Goal: Navigation & Orientation: Find specific page/section

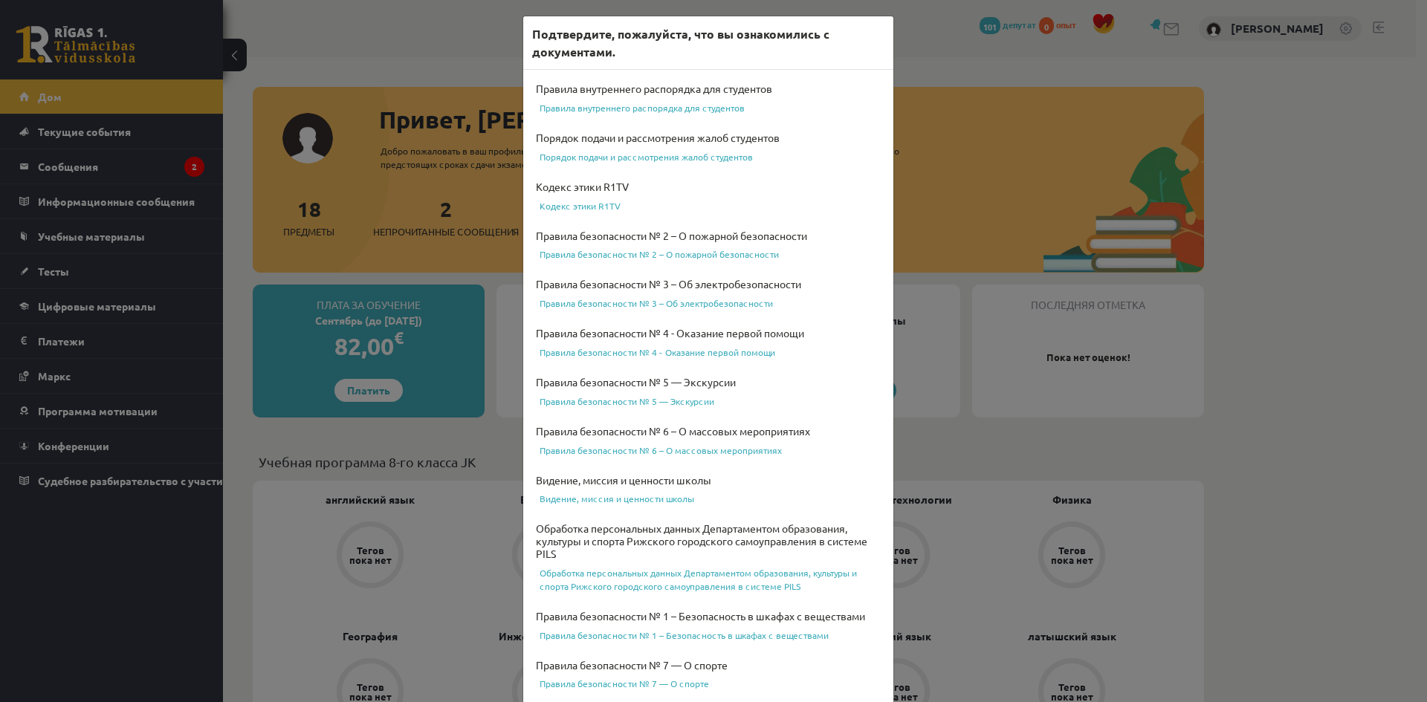
scroll to position [386, 0]
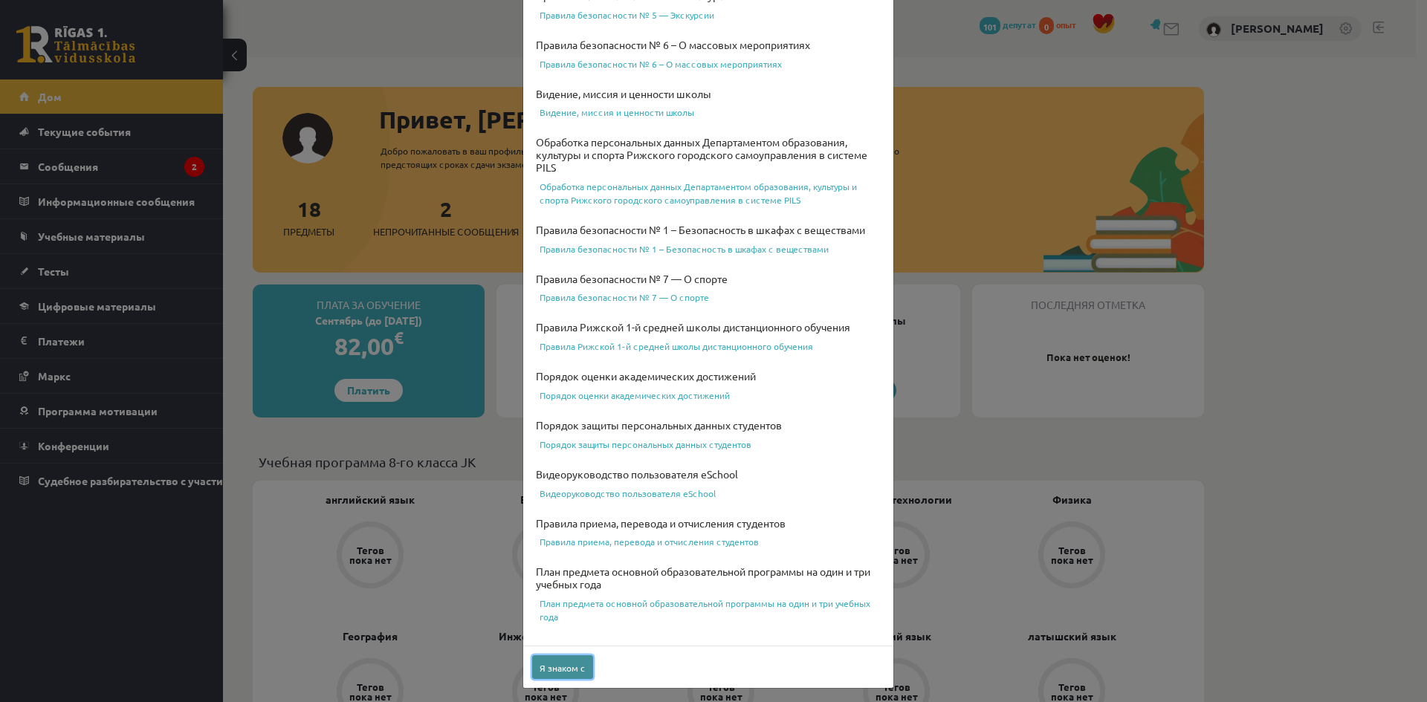
click at [579, 673] on button "Я знаком с" at bounding box center [562, 667] width 61 height 24
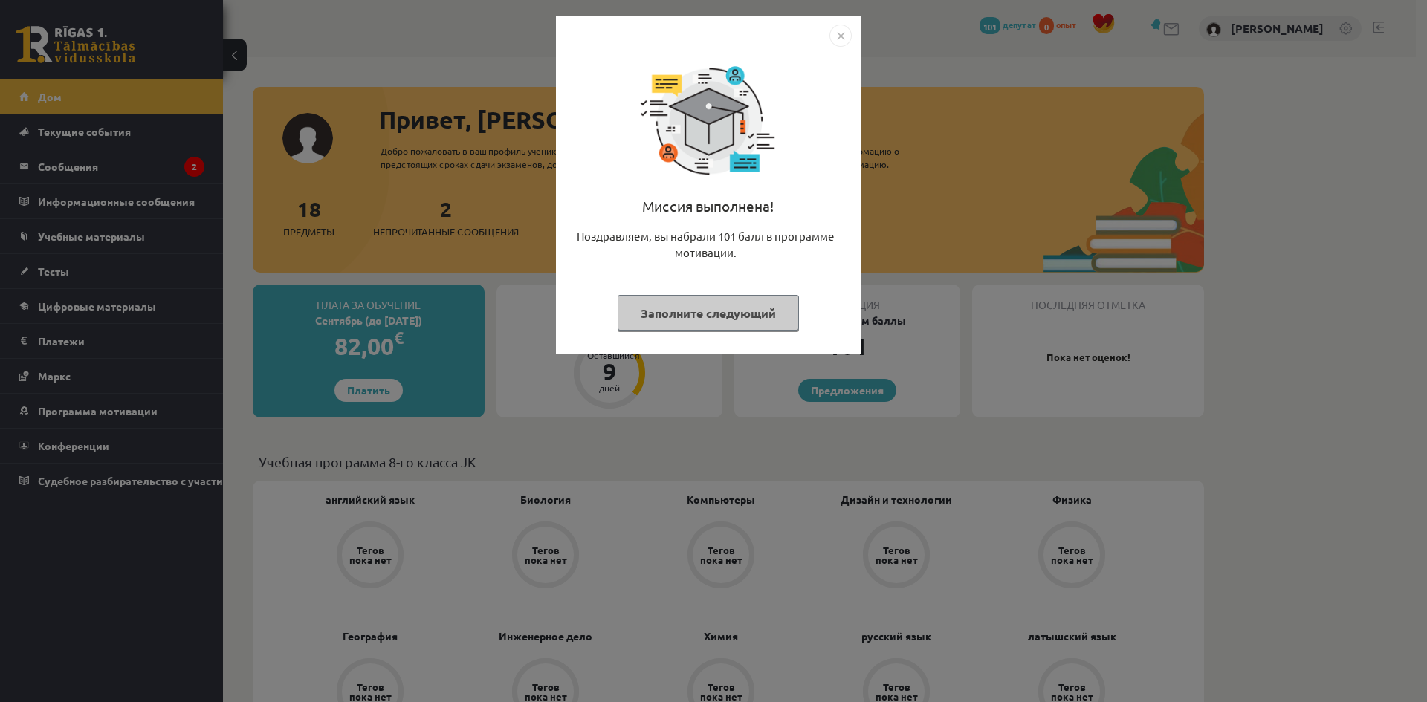
click at [841, 39] on img "Закрывать" at bounding box center [840, 36] width 22 height 22
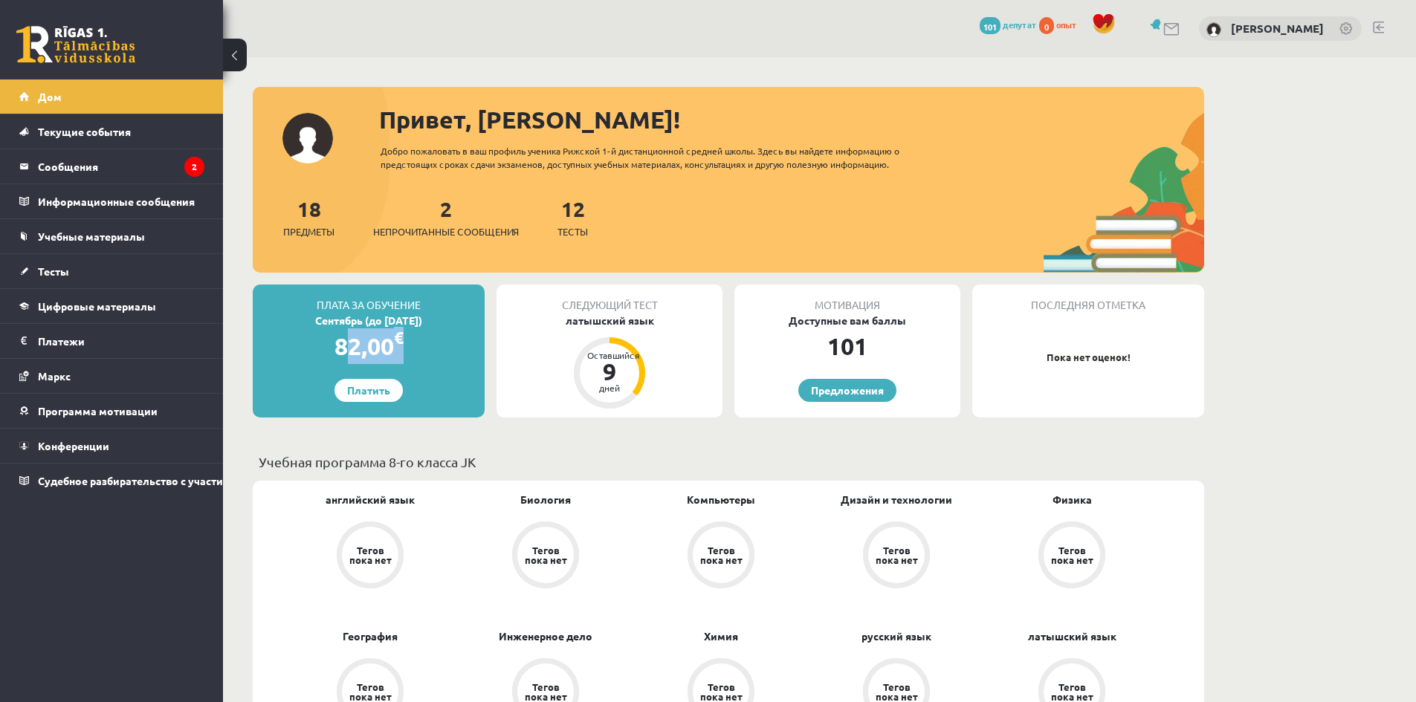
drag, startPoint x: 324, startPoint y: 347, endPoint x: 422, endPoint y: 349, distance: 98.1
click at [422, 349] on div "82,00 €" at bounding box center [369, 346] width 232 height 36
click at [436, 373] on div "Плата за обучение Сентябрь (до 15.09.25) 82,00 € Платить" at bounding box center [369, 351] width 232 height 133
click at [447, 233] on font "Непрочитанные сообщения" at bounding box center [446, 231] width 146 height 13
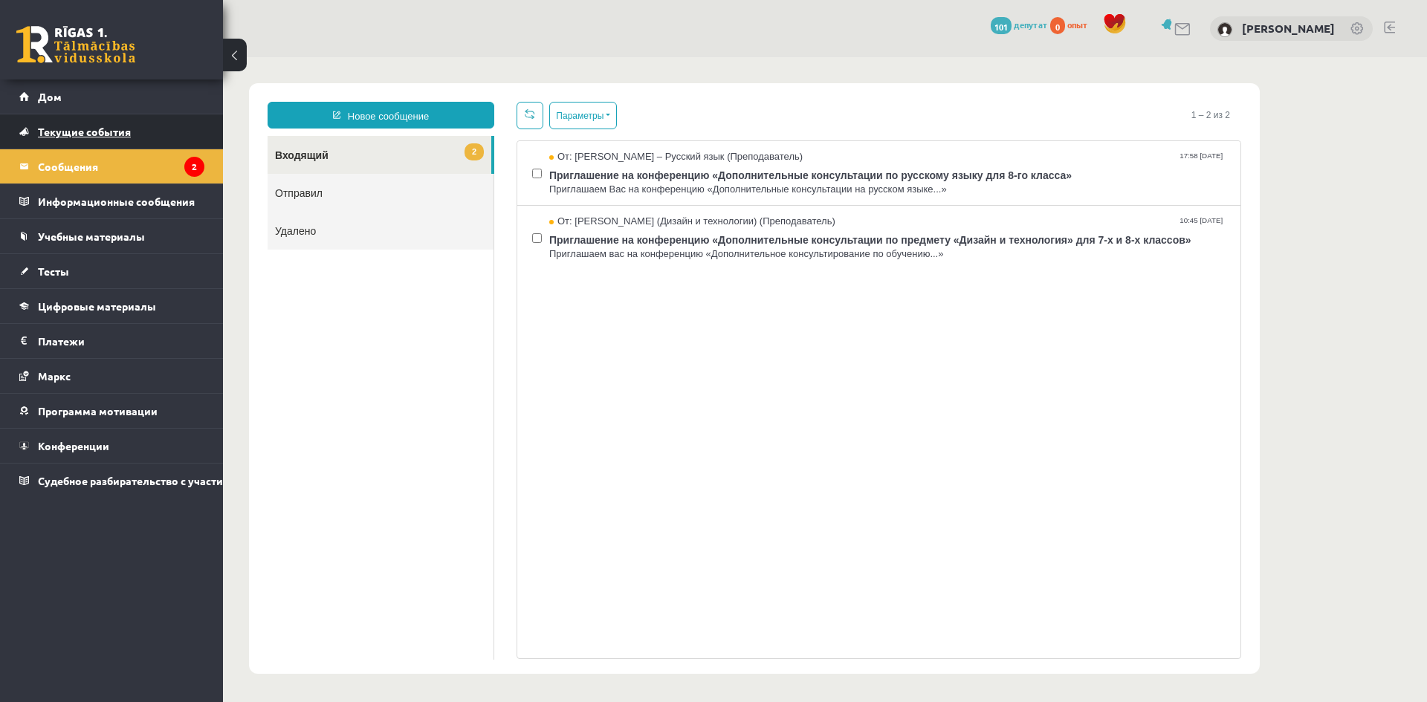
click at [74, 132] on font "Текущие события" at bounding box center [84, 131] width 93 height 13
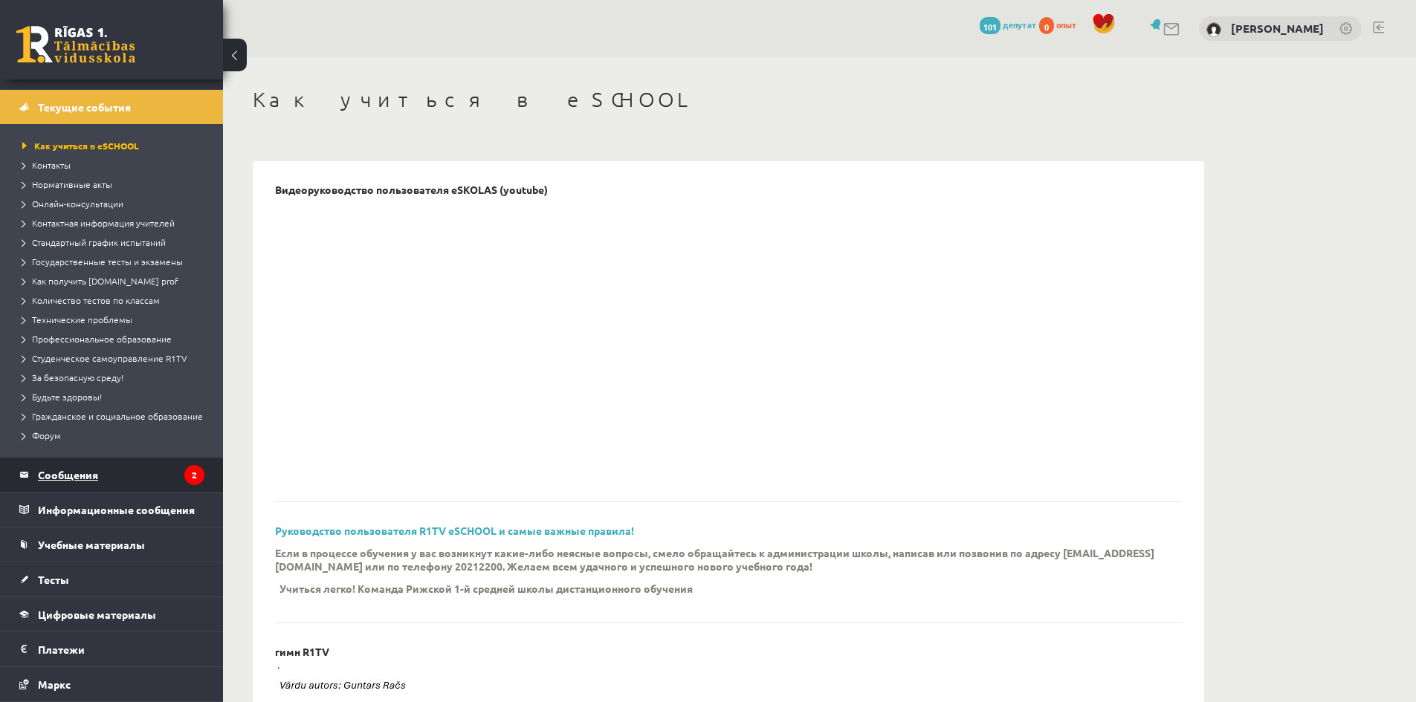
scroll to position [74, 0]
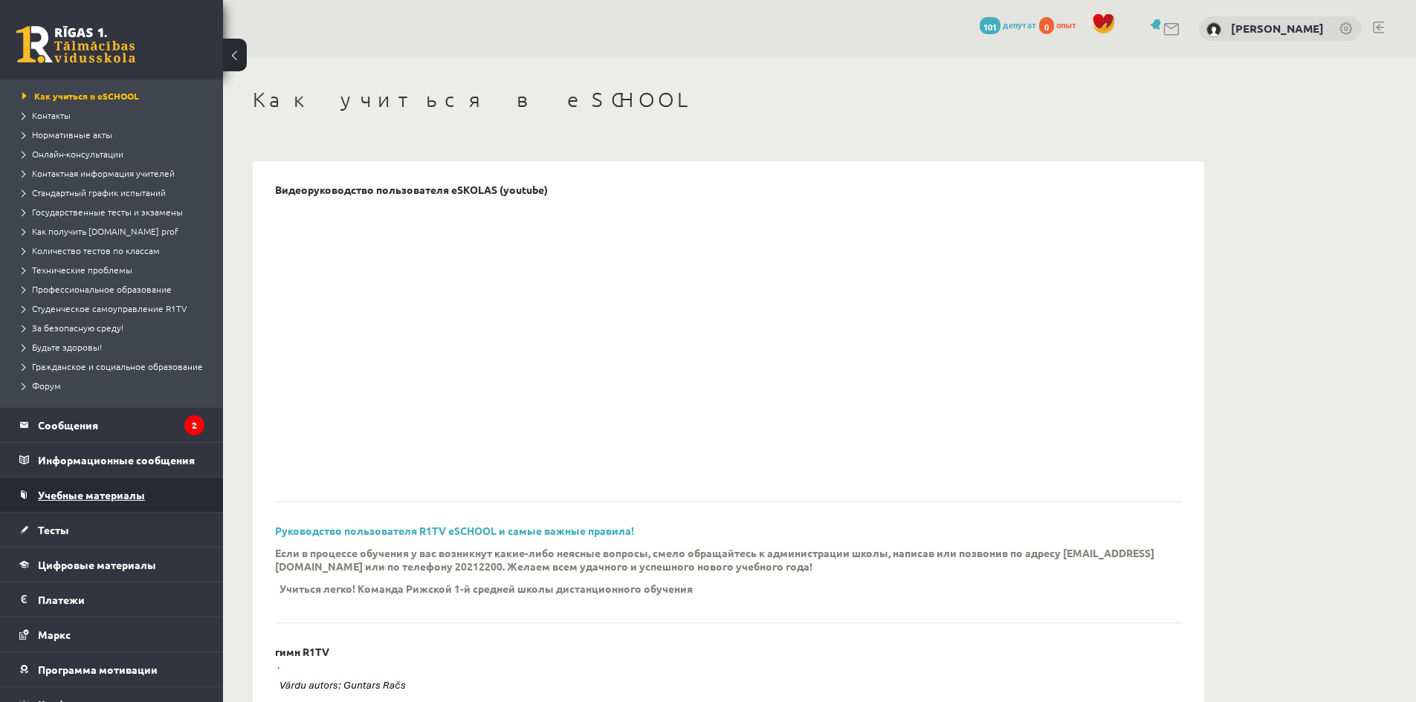
click at [83, 502] on font "Учебные материалы" at bounding box center [91, 494] width 107 height 13
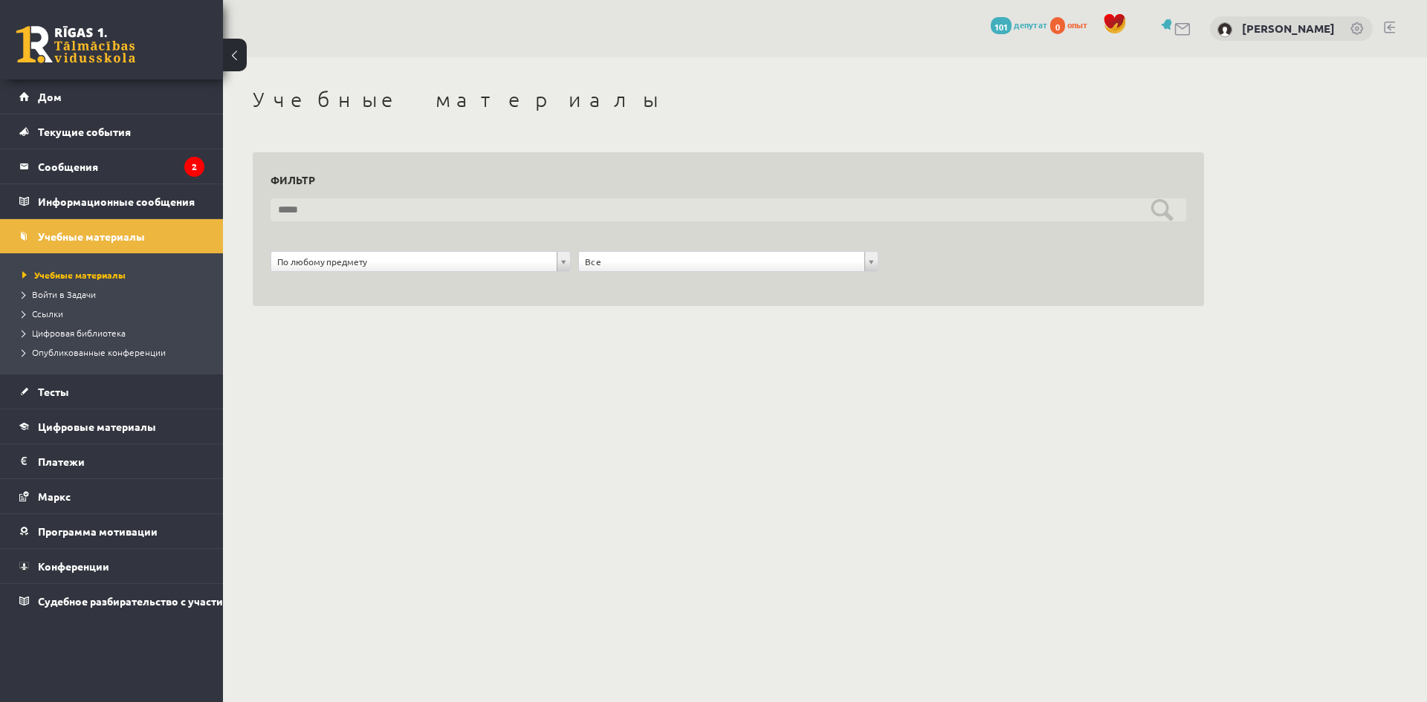
click at [378, 216] on input "text" at bounding box center [729, 209] width 916 height 23
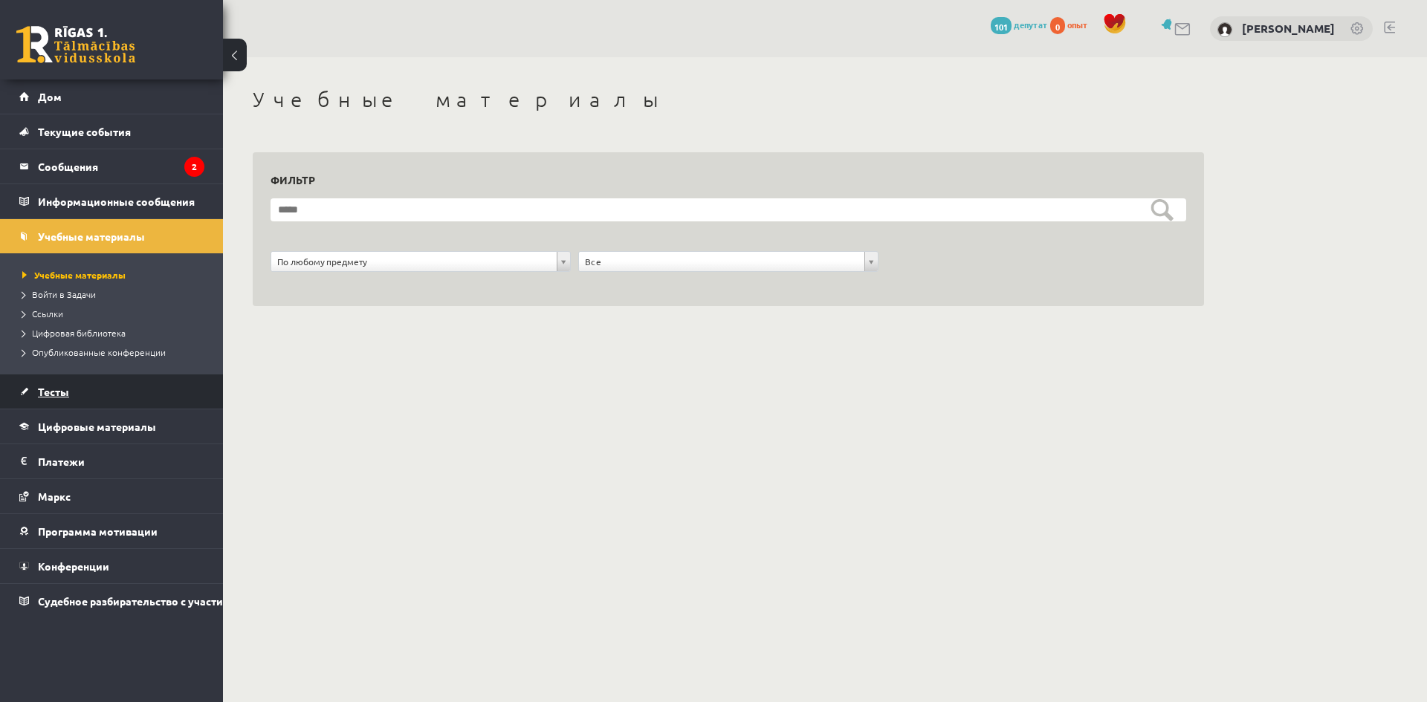
click at [26, 396] on link "Тесты" at bounding box center [111, 392] width 185 height 34
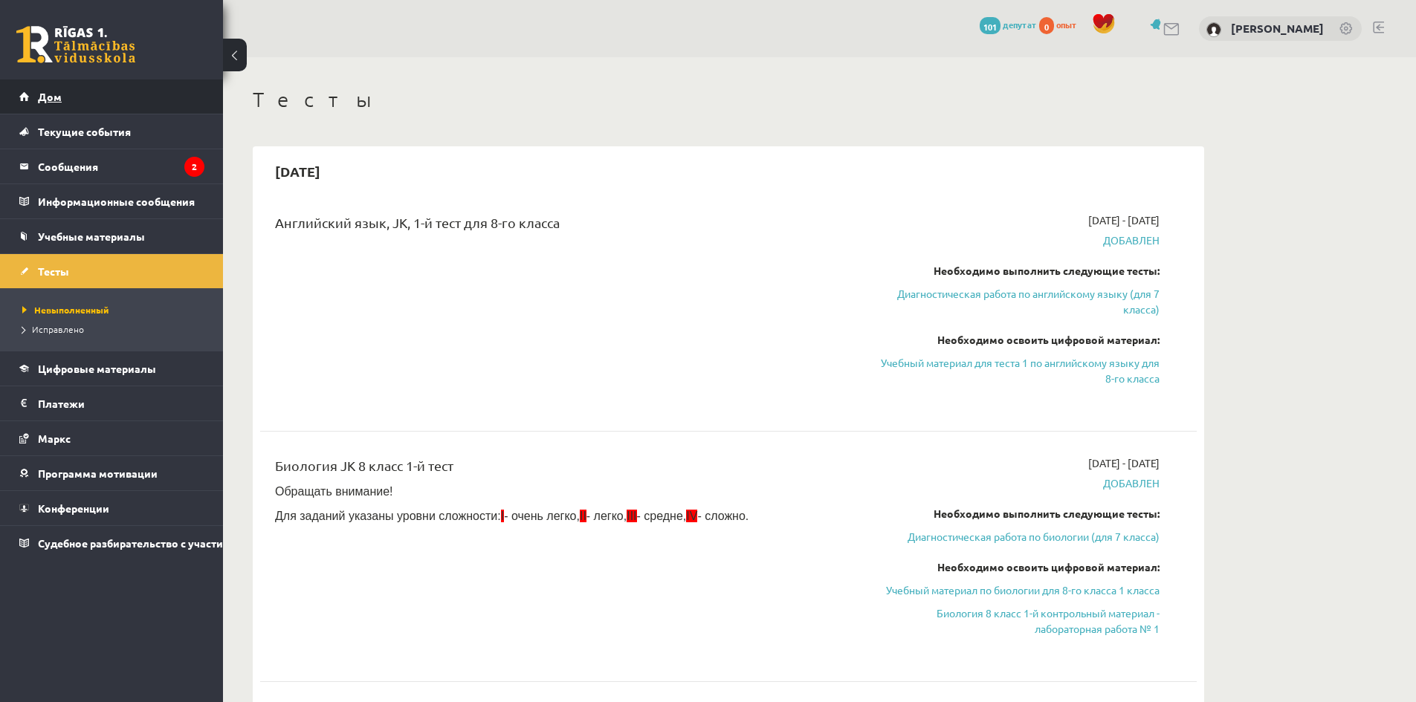
click at [45, 91] on font "Дом" at bounding box center [50, 96] width 24 height 13
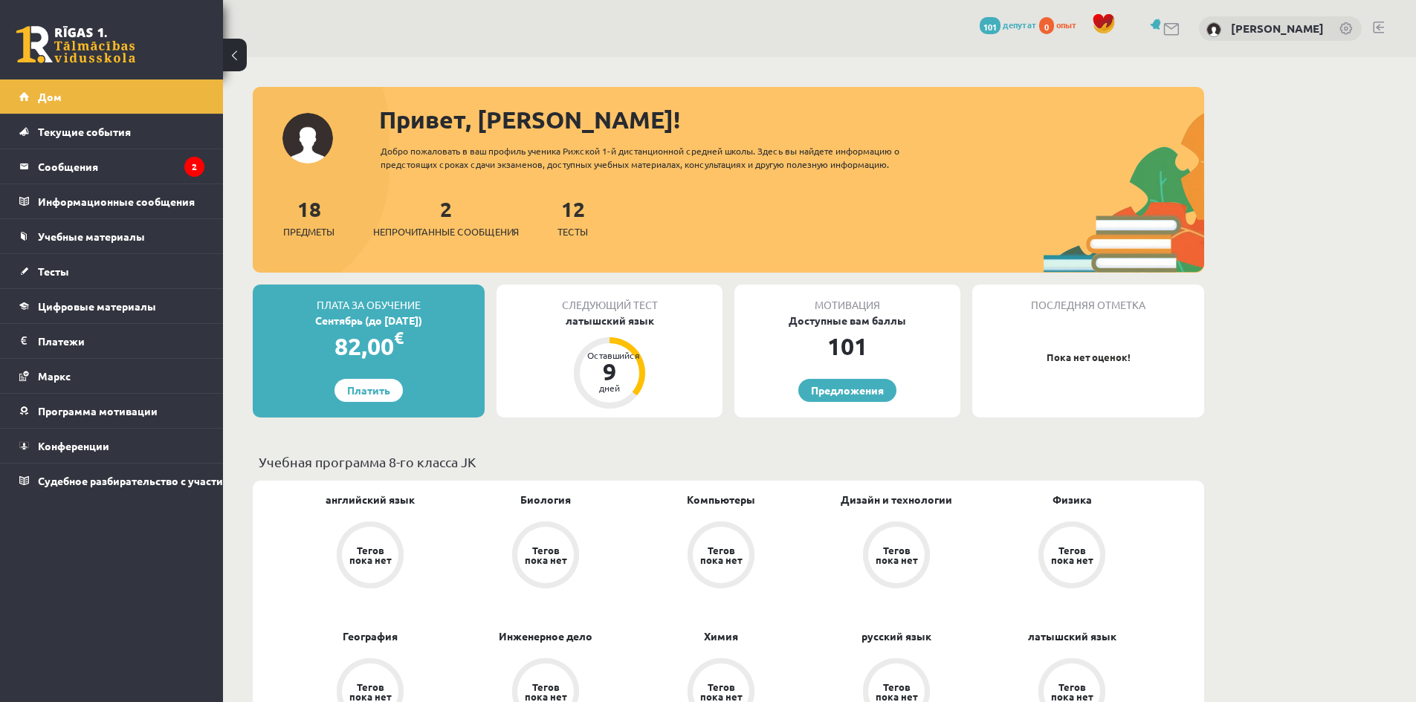
click at [618, 337] on div "Следующий тест латышский язык Оставшийся 9 дней" at bounding box center [609, 351] width 226 height 133
click at [624, 325] on font "латышский язык" at bounding box center [610, 320] width 88 height 13
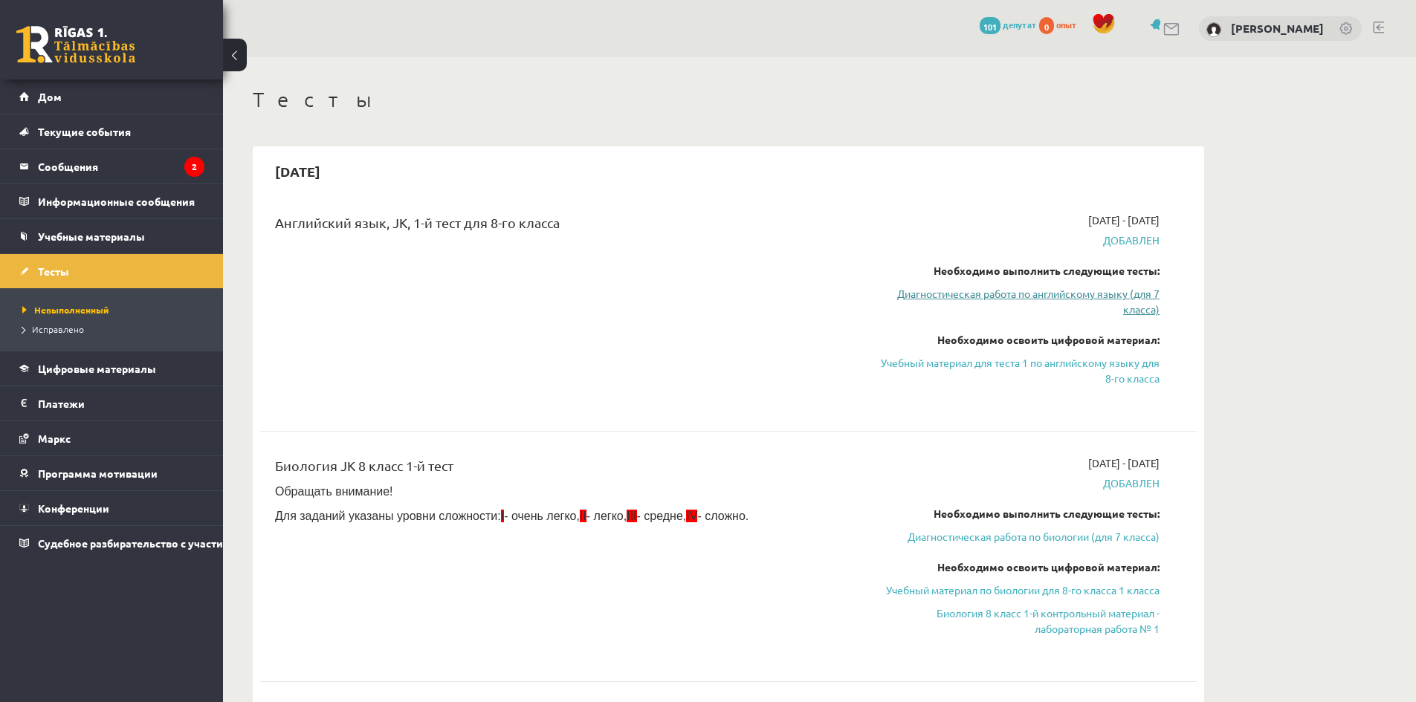
click at [1117, 291] on font "Диагностическая работа по английскому языку (для 7 класса)" at bounding box center [1028, 301] width 262 height 29
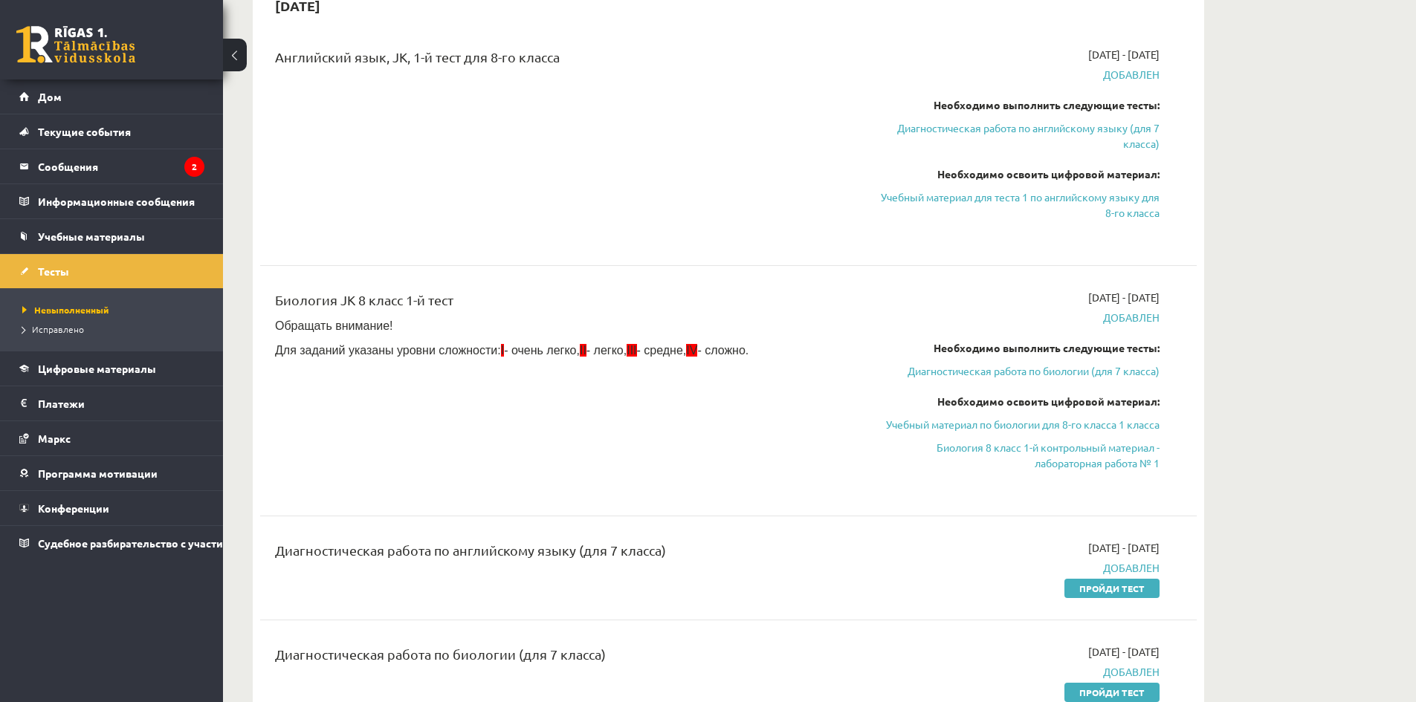
scroll to position [97, 0]
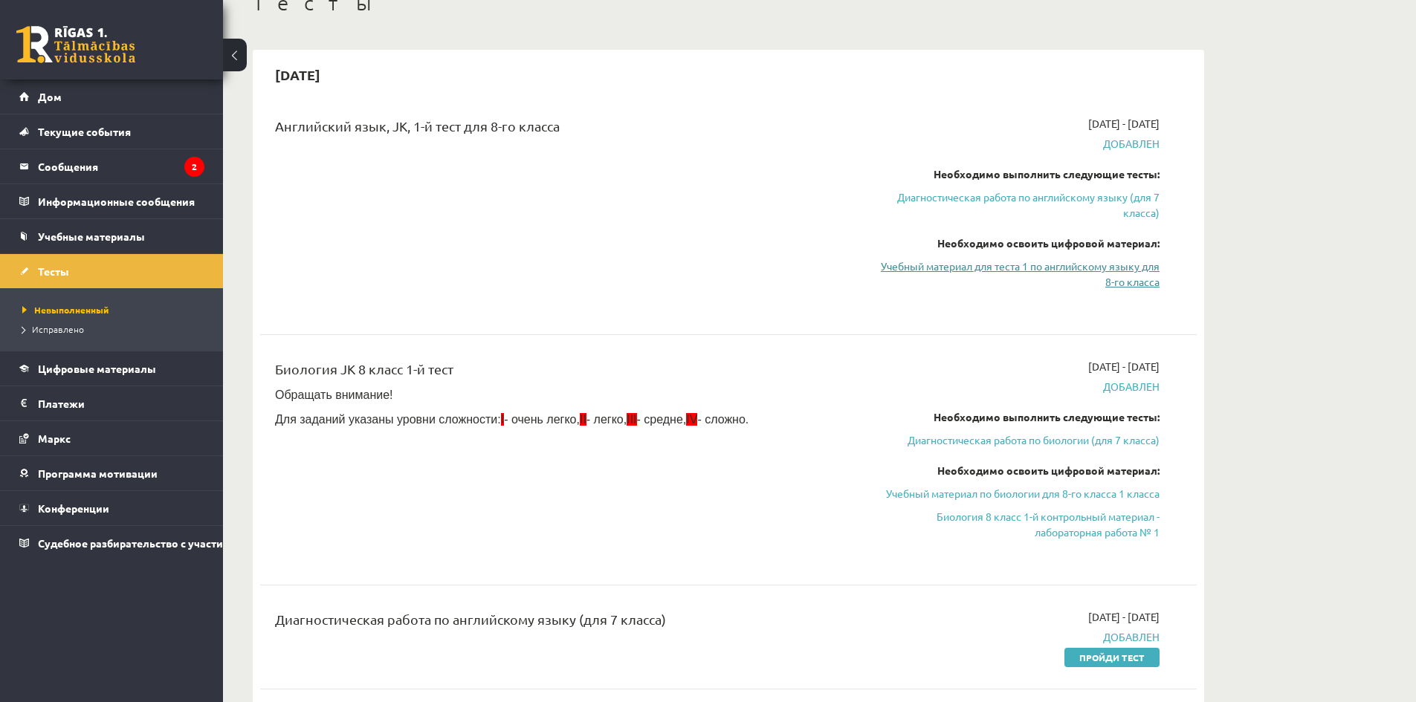
click at [974, 278] on link "Учебный материал для теста 1 по английскому языку для 8-го класса" at bounding box center [1019, 274] width 280 height 31
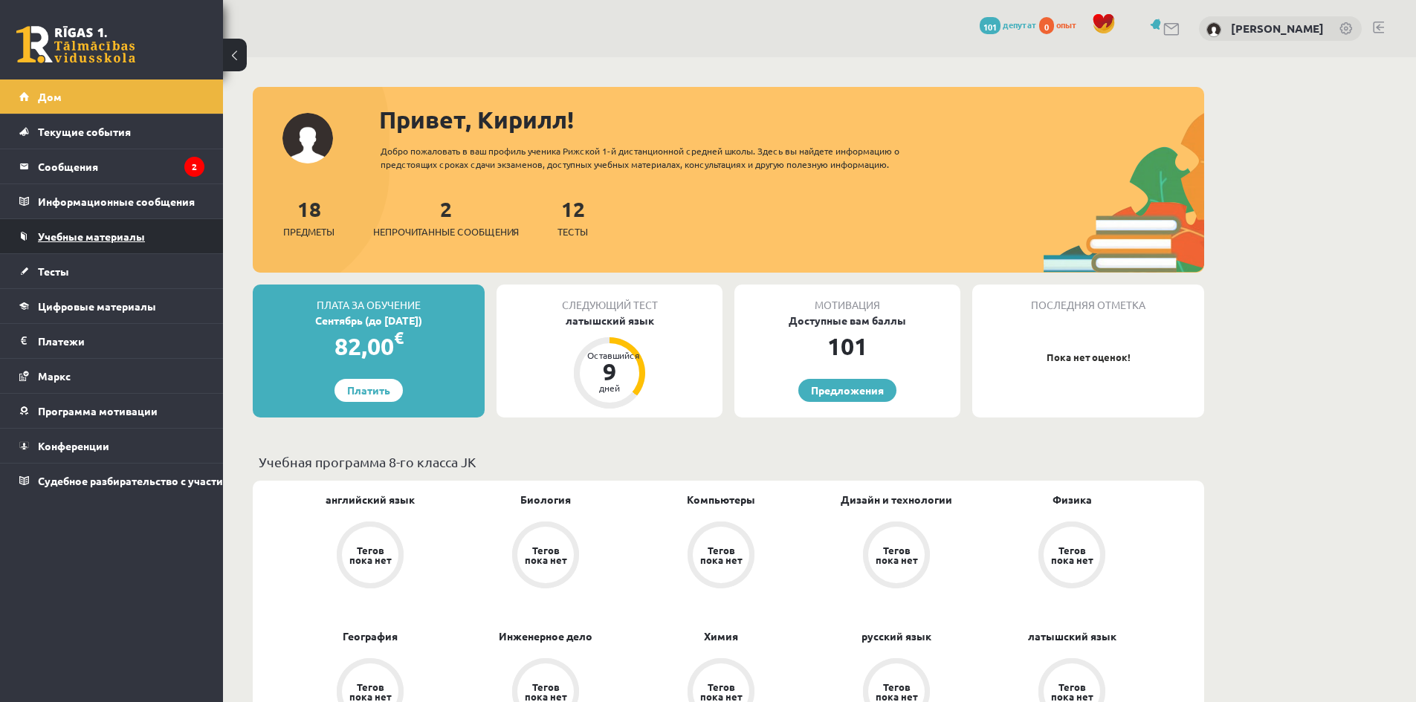
click at [71, 228] on link "Учебные материалы" at bounding box center [111, 236] width 185 height 34
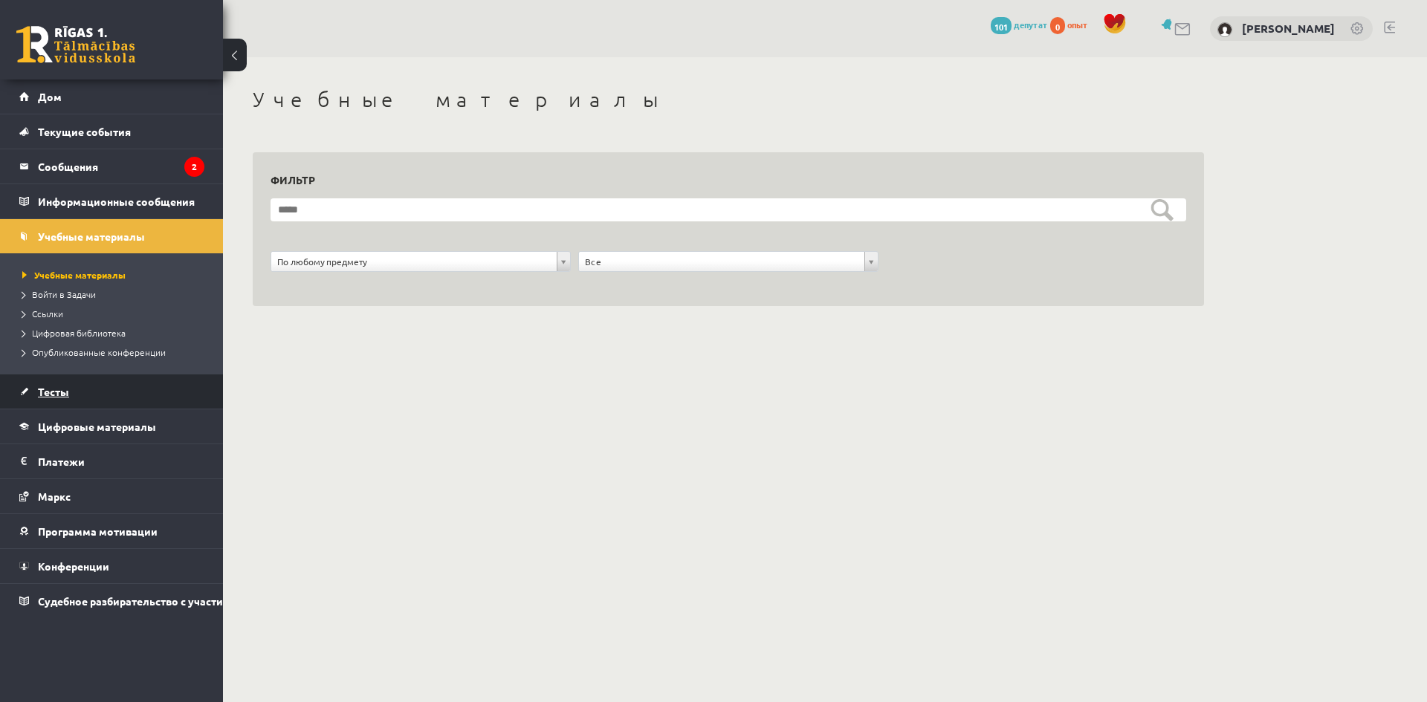
click at [82, 387] on link "Тесты" at bounding box center [111, 392] width 185 height 34
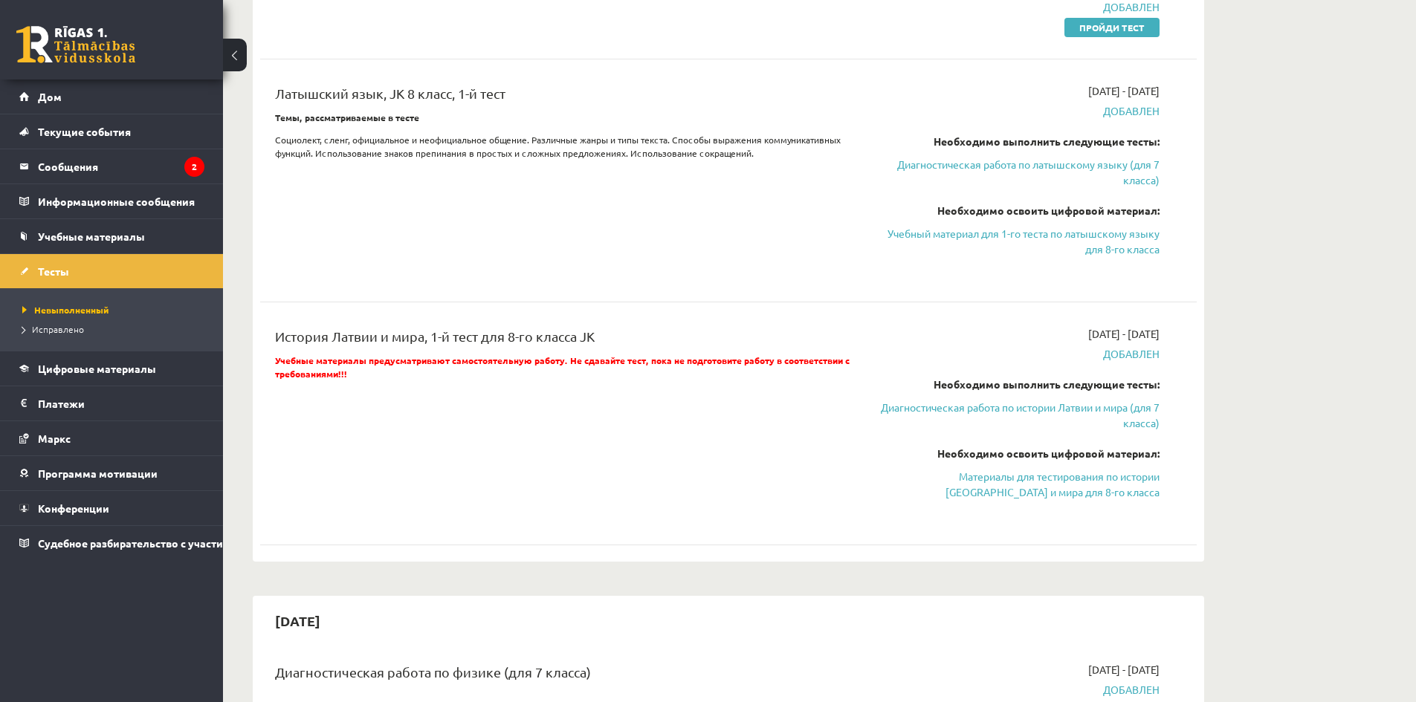
scroll to position [892, 0]
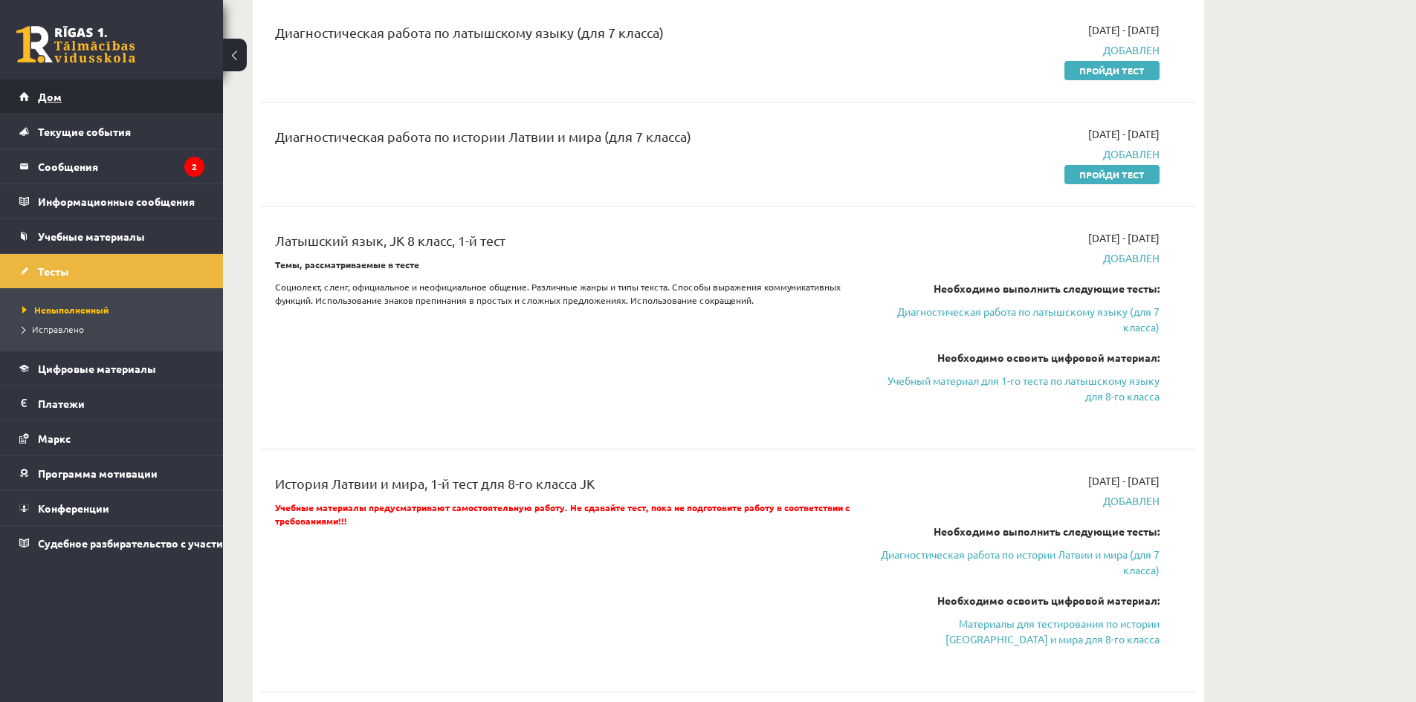
click at [81, 99] on link "Дом" at bounding box center [111, 97] width 185 height 34
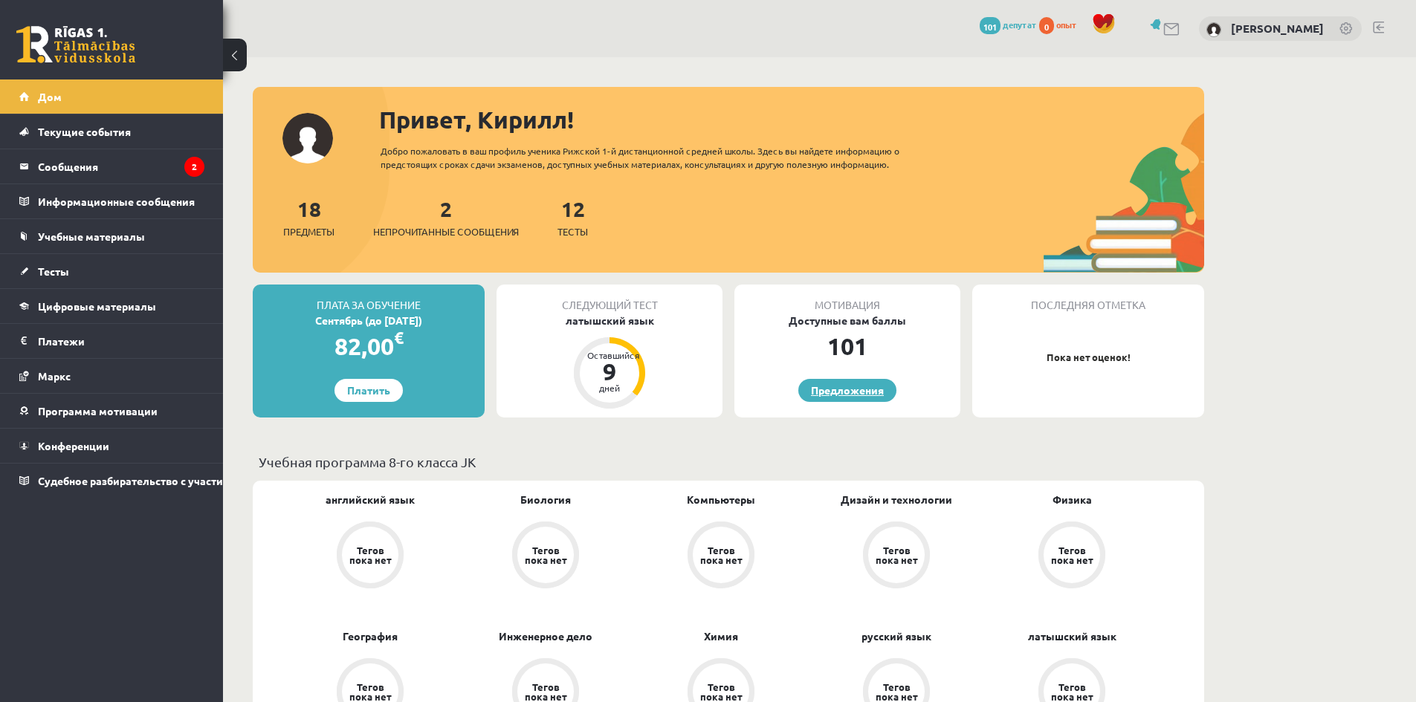
click at [859, 386] on font "Предложения" at bounding box center [847, 389] width 73 height 13
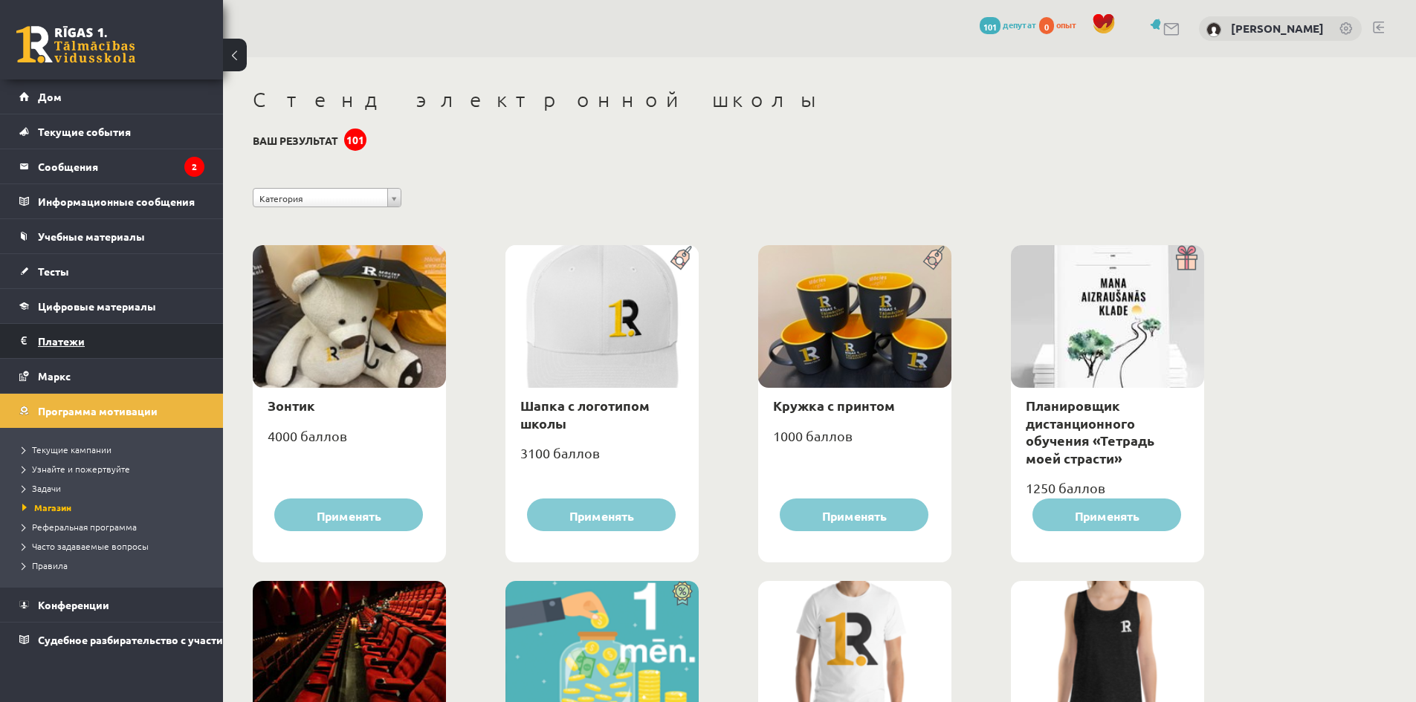
click at [129, 343] on legend "Платежи 0" at bounding box center [121, 341] width 166 height 34
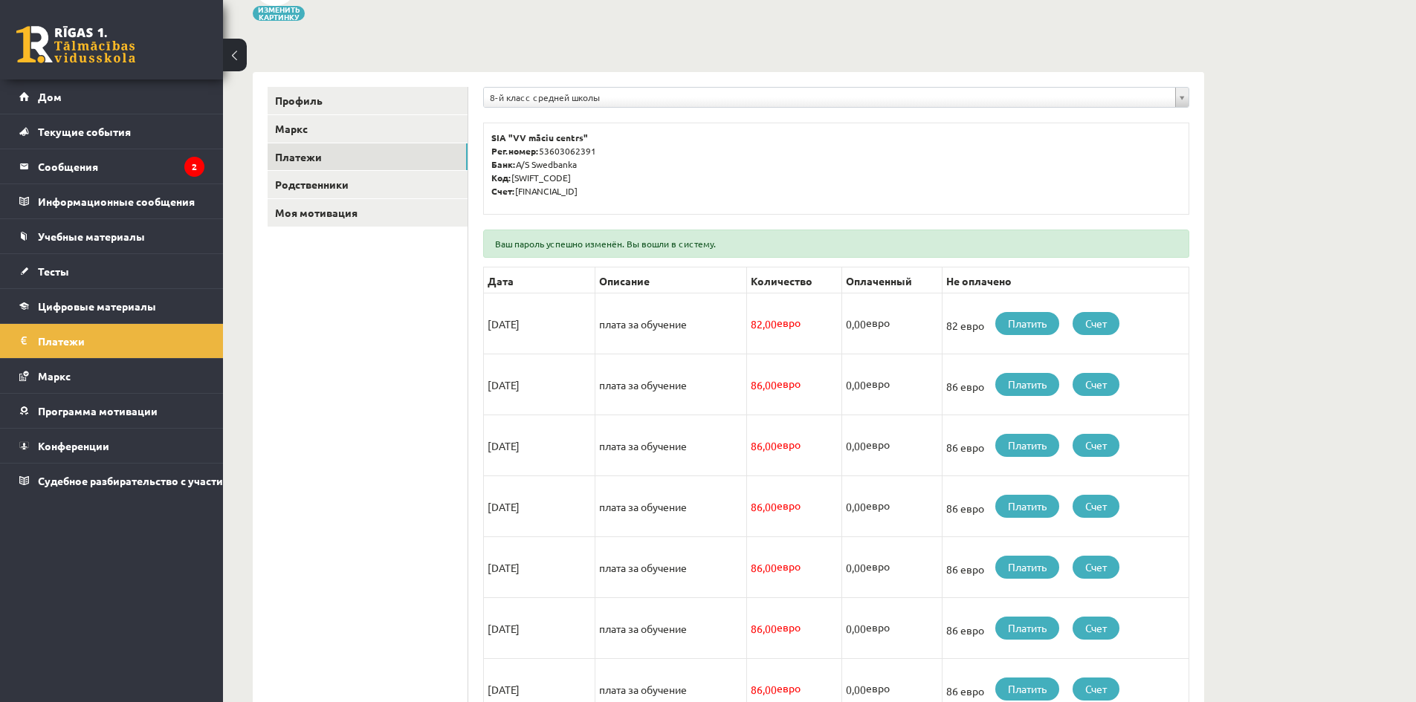
scroll to position [111, 0]
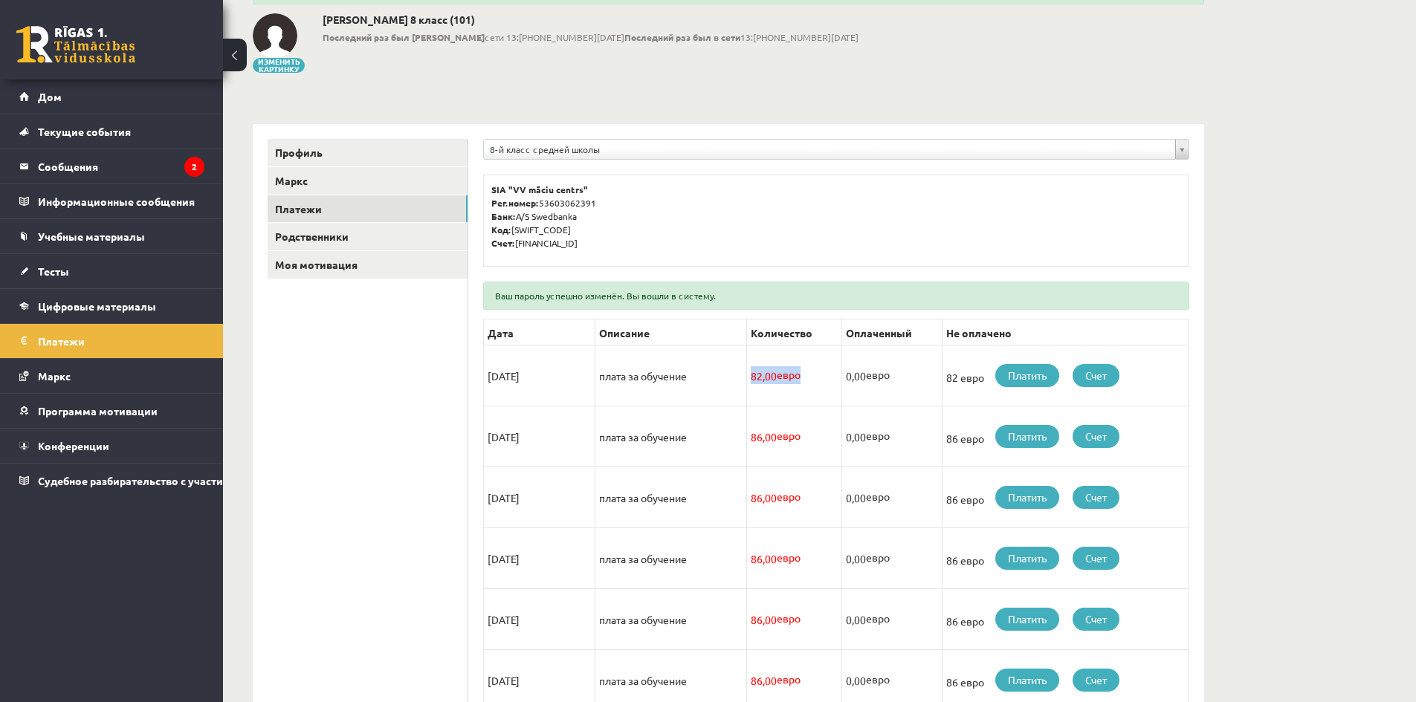
drag, startPoint x: 748, startPoint y: 375, endPoint x: 806, endPoint y: 379, distance: 57.3
click at [806, 379] on td "82,00 евро" at bounding box center [793, 375] width 95 height 61
click at [814, 369] on td "82,00 евро" at bounding box center [793, 375] width 95 height 61
drag, startPoint x: 488, startPoint y: 365, endPoint x: 664, endPoint y: 371, distance: 175.5
click at [558, 374] on td "15/09/2025" at bounding box center [539, 375] width 111 height 61
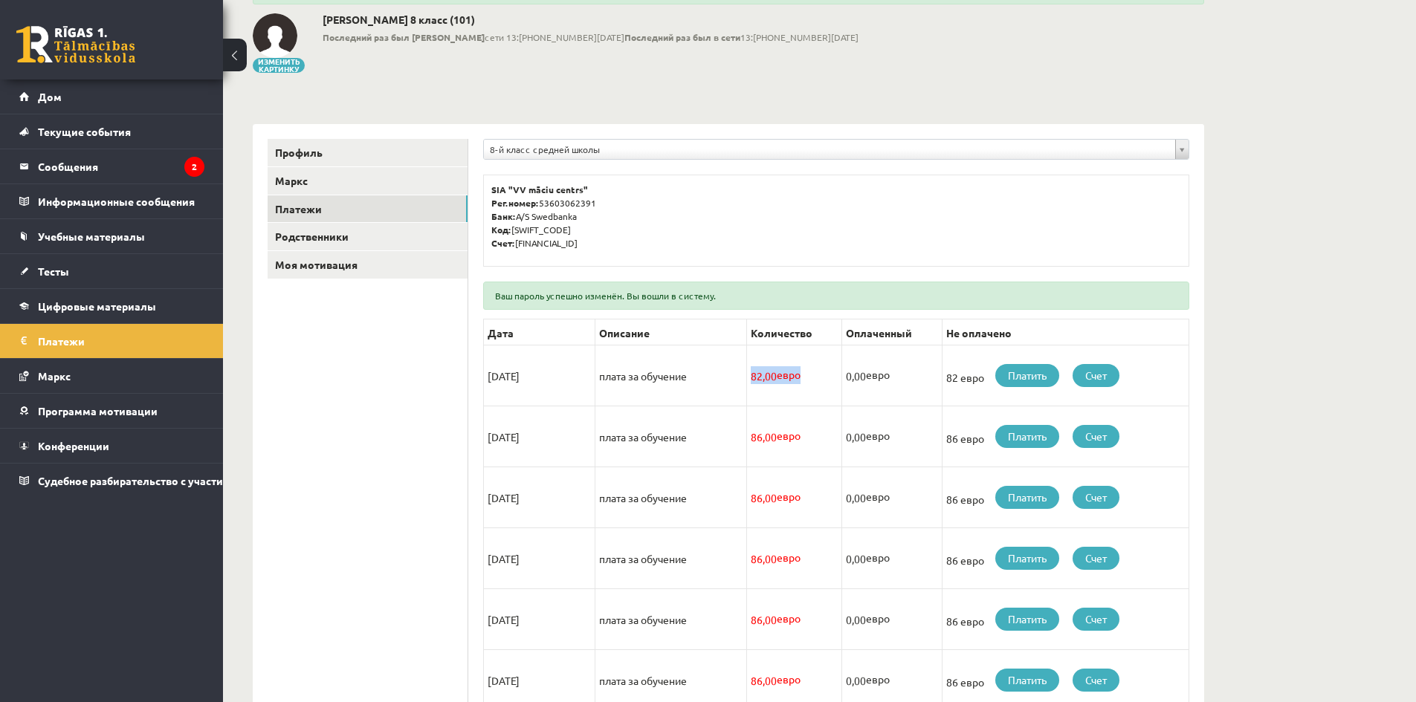
drag, startPoint x: 759, startPoint y: 374, endPoint x: 802, endPoint y: 378, distance: 43.3
click at [802, 378] on td "82,00 евро" at bounding box center [793, 375] width 95 height 61
click at [791, 392] on td "82,00 евро" at bounding box center [793, 375] width 95 height 61
drag, startPoint x: 750, startPoint y: 436, endPoint x: 849, endPoint y: 444, distance: 99.9
click at [849, 444] on tr "15/10/2025 плата за обучение 86,00 евро 0,00 евро 86 евро Платить Счет" at bounding box center [836, 436] width 705 height 61
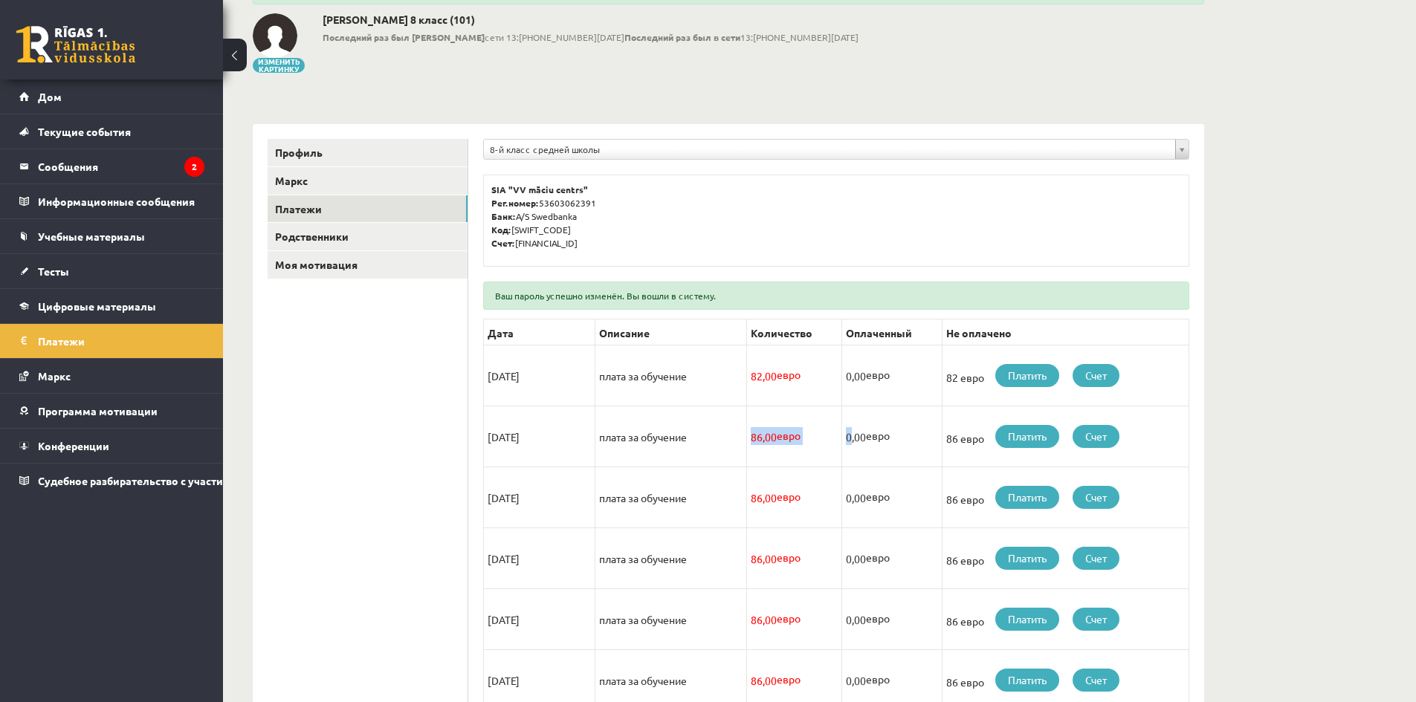
click at [772, 455] on td "86,00 евро" at bounding box center [793, 436] width 95 height 61
drag, startPoint x: 749, startPoint y: 493, endPoint x: 817, endPoint y: 493, distance: 68.4
click at [817, 493] on td "86,00 евро" at bounding box center [793, 497] width 95 height 61
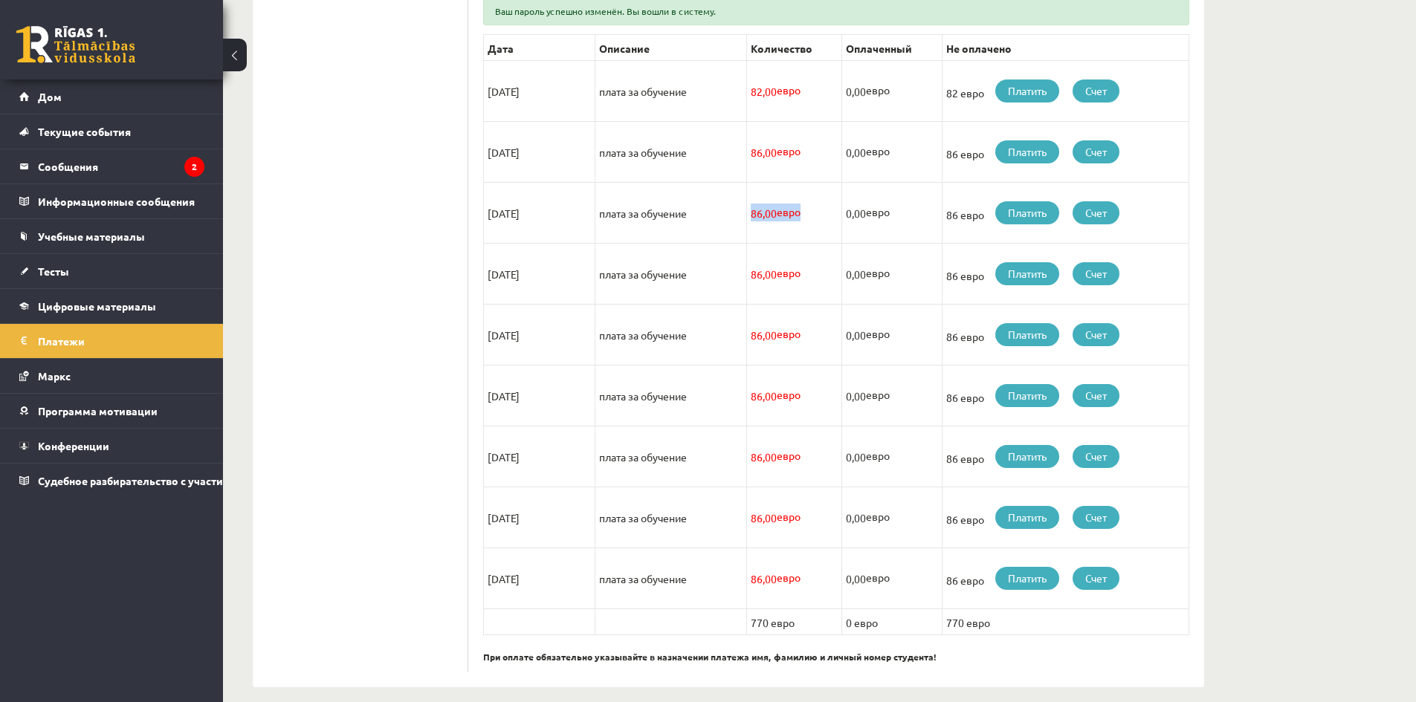
scroll to position [408, 0]
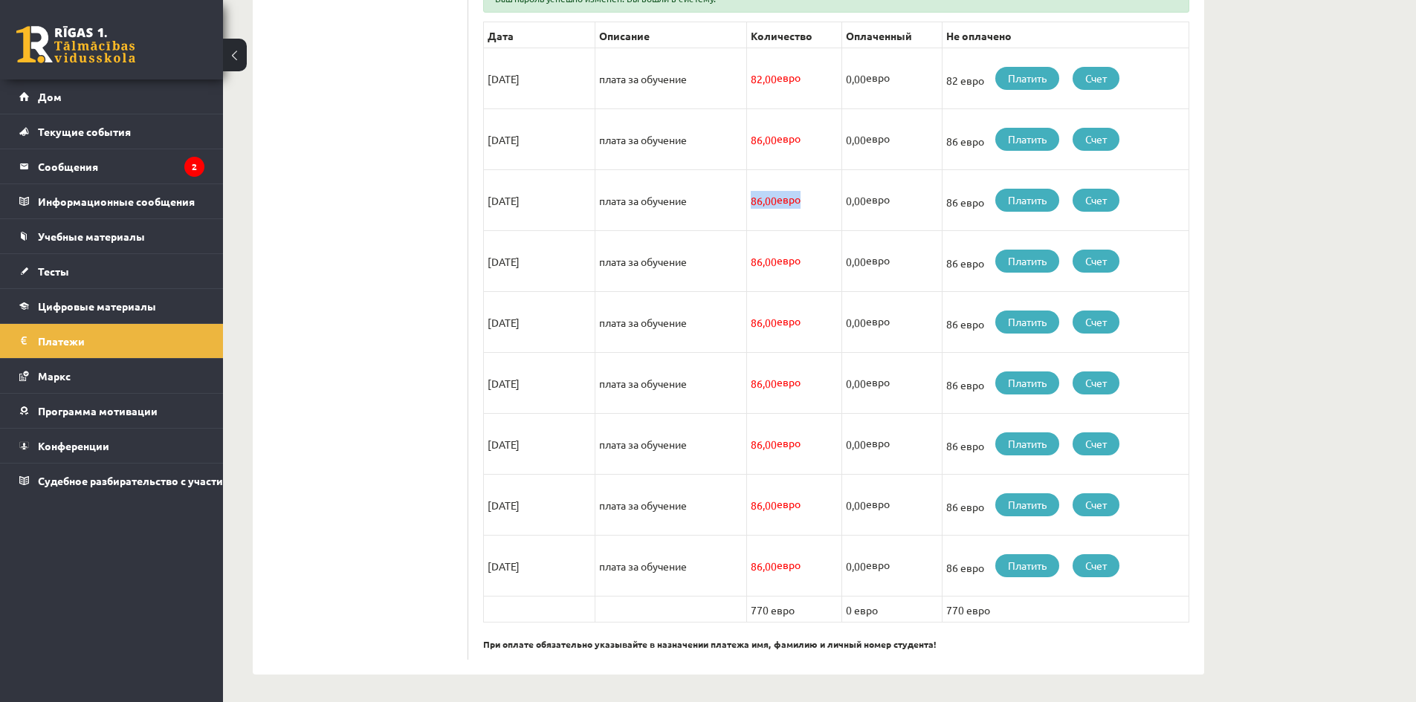
drag, startPoint x: 751, startPoint y: 602, endPoint x: 823, endPoint y: 600, distance: 72.1
click at [823, 600] on td "770 евро" at bounding box center [793, 609] width 95 height 26
click at [812, 612] on td "770 евро" at bounding box center [793, 609] width 95 height 26
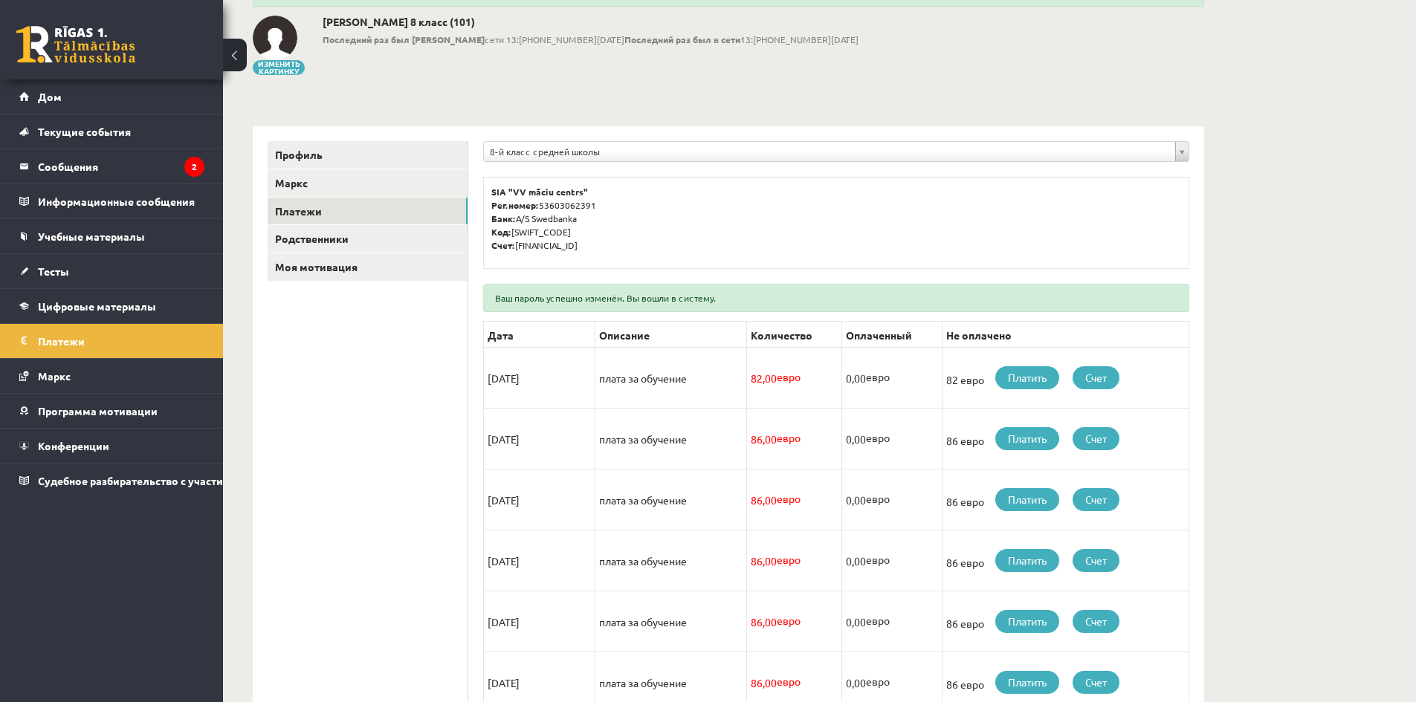
scroll to position [0, 0]
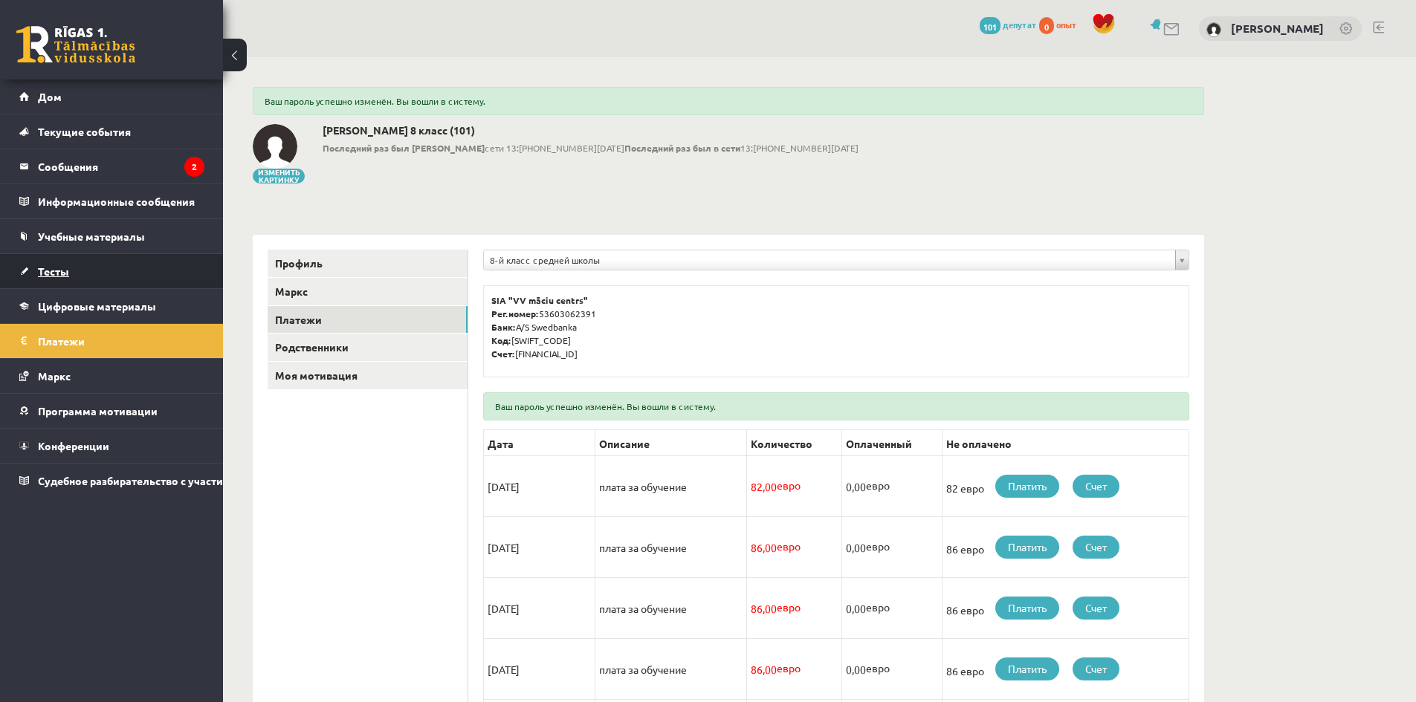
click at [78, 272] on link "Тесты" at bounding box center [111, 271] width 185 height 34
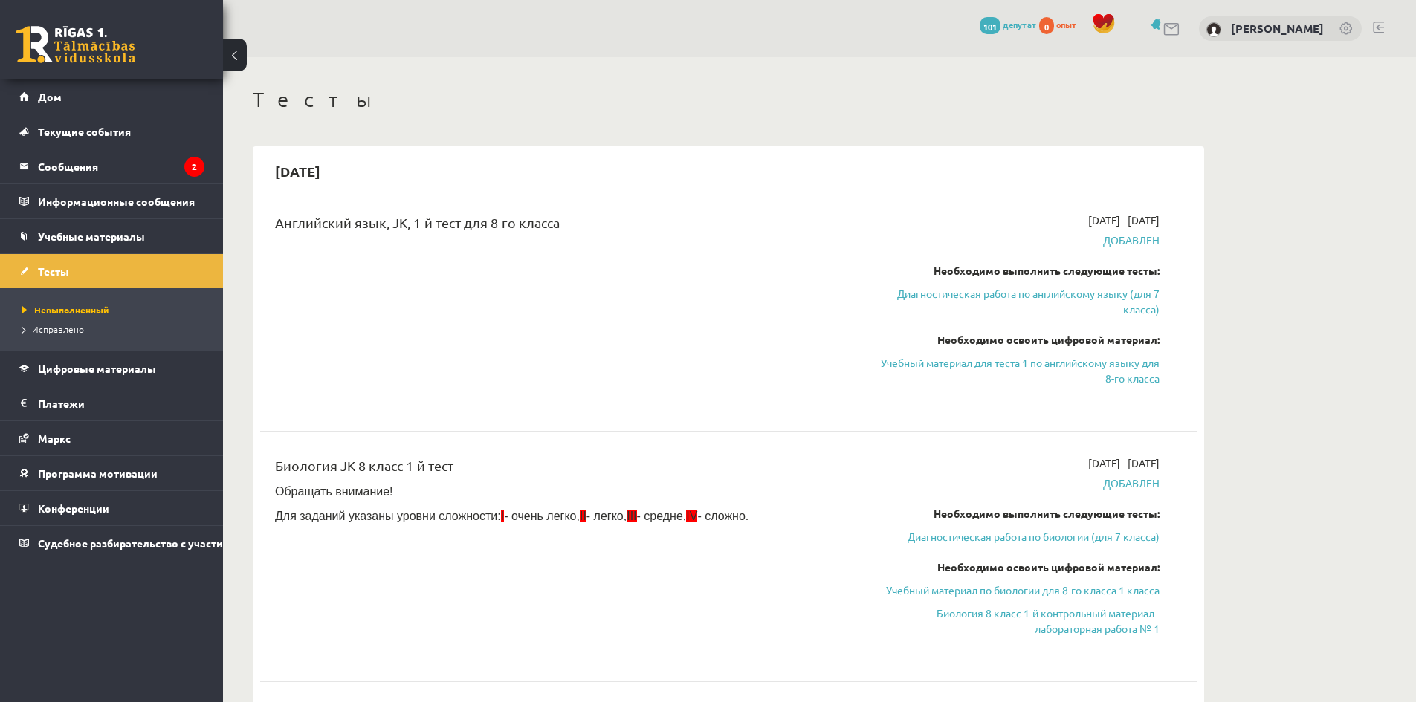
drag, startPoint x: 490, startPoint y: 225, endPoint x: 574, endPoint y: 232, distance: 85.0
click at [577, 230] on div "Английский язык, JK, 1-й тест для 8-го класса" at bounding box center [566, 226] width 582 height 27
click at [505, 364] on div "Английский язык, JK, 1-й тест для 8-го класса" at bounding box center [566, 310] width 604 height 195
drag, startPoint x: 360, startPoint y: 464, endPoint x: 407, endPoint y: 452, distance: 48.3
click at [408, 459] on font "Биология JK 8 класс 1-й тест" at bounding box center [364, 466] width 178 height 16
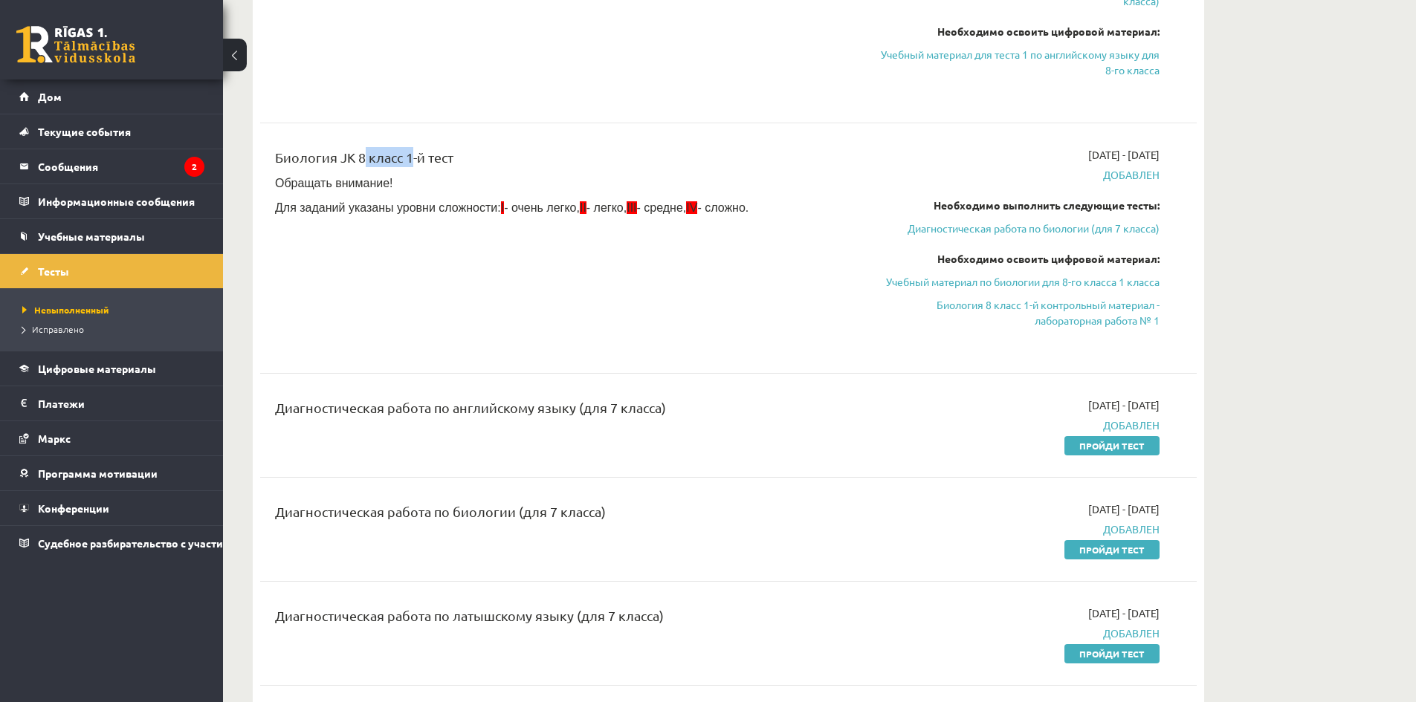
scroll to position [372, 0]
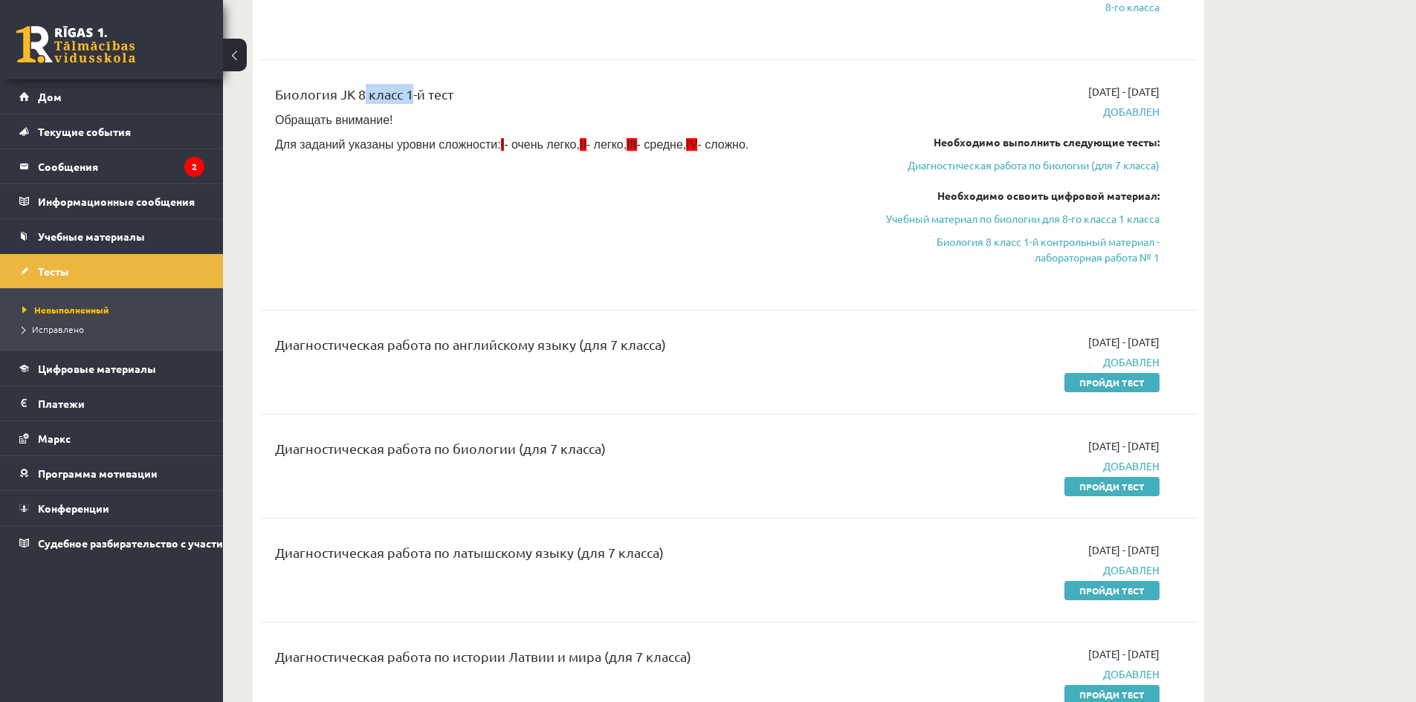
drag, startPoint x: 593, startPoint y: 343, endPoint x: 676, endPoint y: 345, distance: 83.3
click at [676, 345] on div "Диагностическая работа по английскому языку (для 7 класса)" at bounding box center [566, 347] width 582 height 27
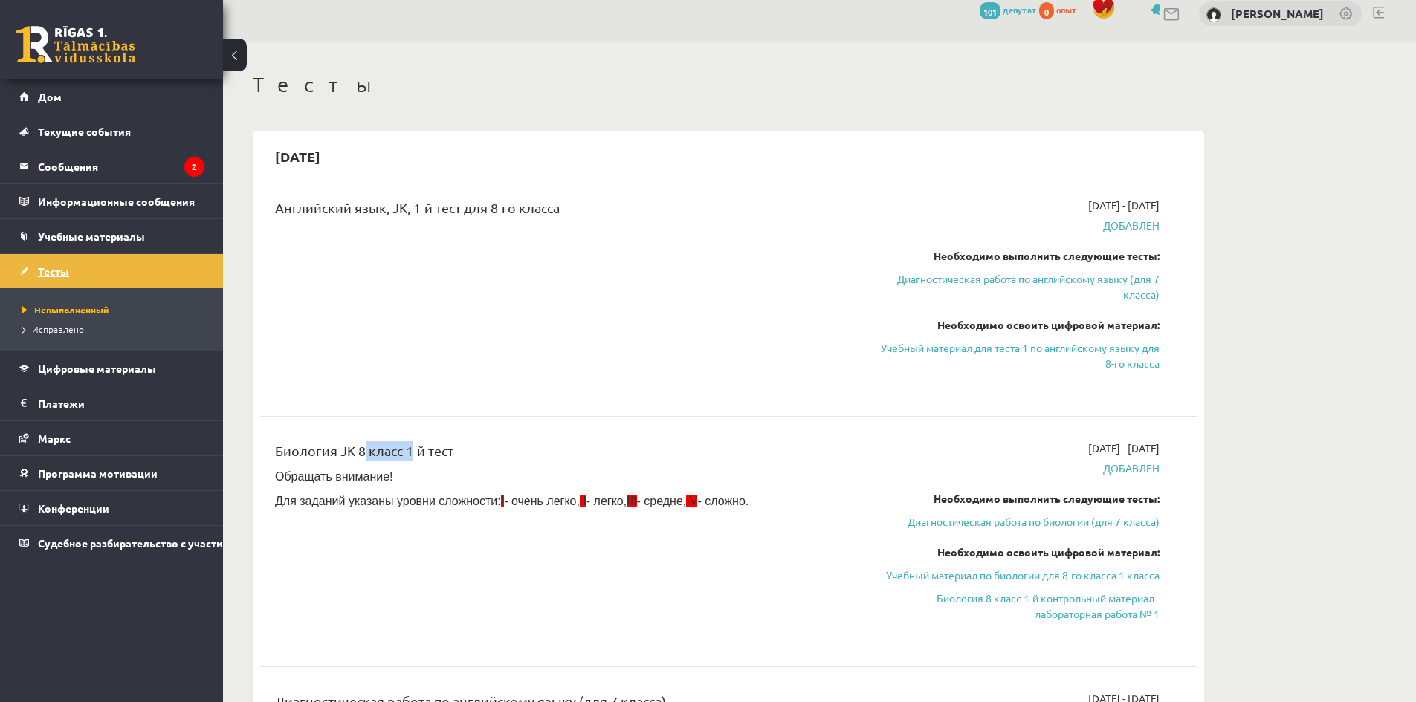
scroll to position [0, 0]
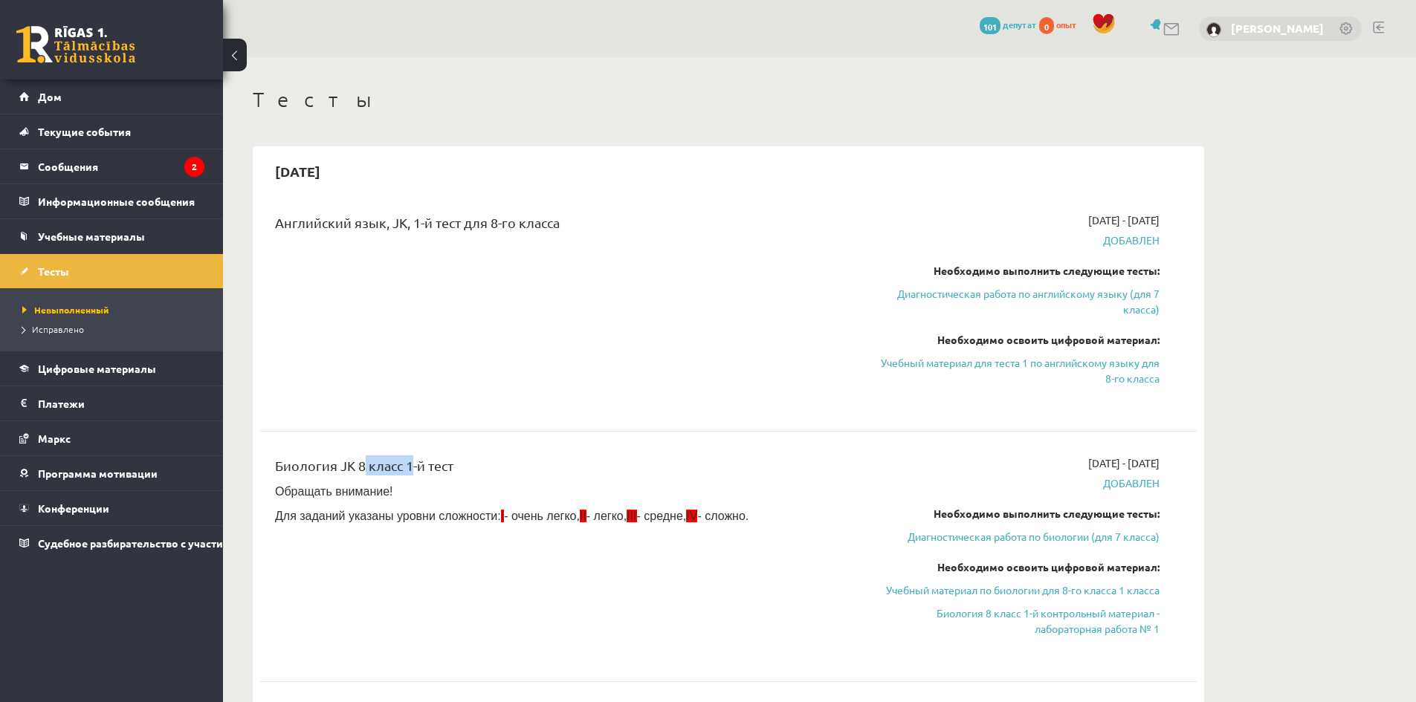
click at [1268, 34] on font "[PERSON_NAME]" at bounding box center [1277, 28] width 93 height 15
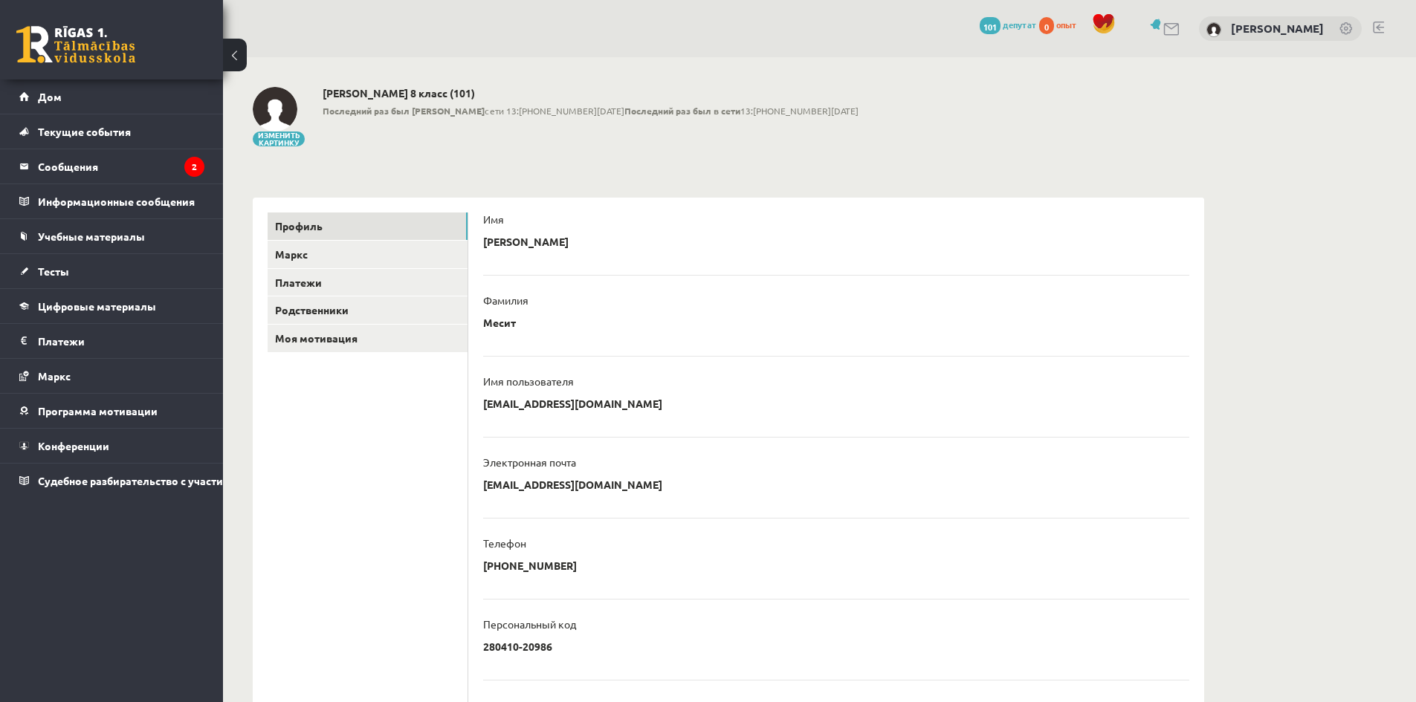
drag, startPoint x: 500, startPoint y: 326, endPoint x: 528, endPoint y: 324, distance: 28.3
click at [528, 324] on div "Месит ****** ********* Отмена" at bounding box center [836, 327] width 706 height 22
click at [504, 343] on ul "**********" at bounding box center [836, 525] width 706 height 661
click at [713, 158] on div "**********" at bounding box center [728, 478] width 1011 height 843
click at [236, 54] on button at bounding box center [235, 55] width 24 height 33
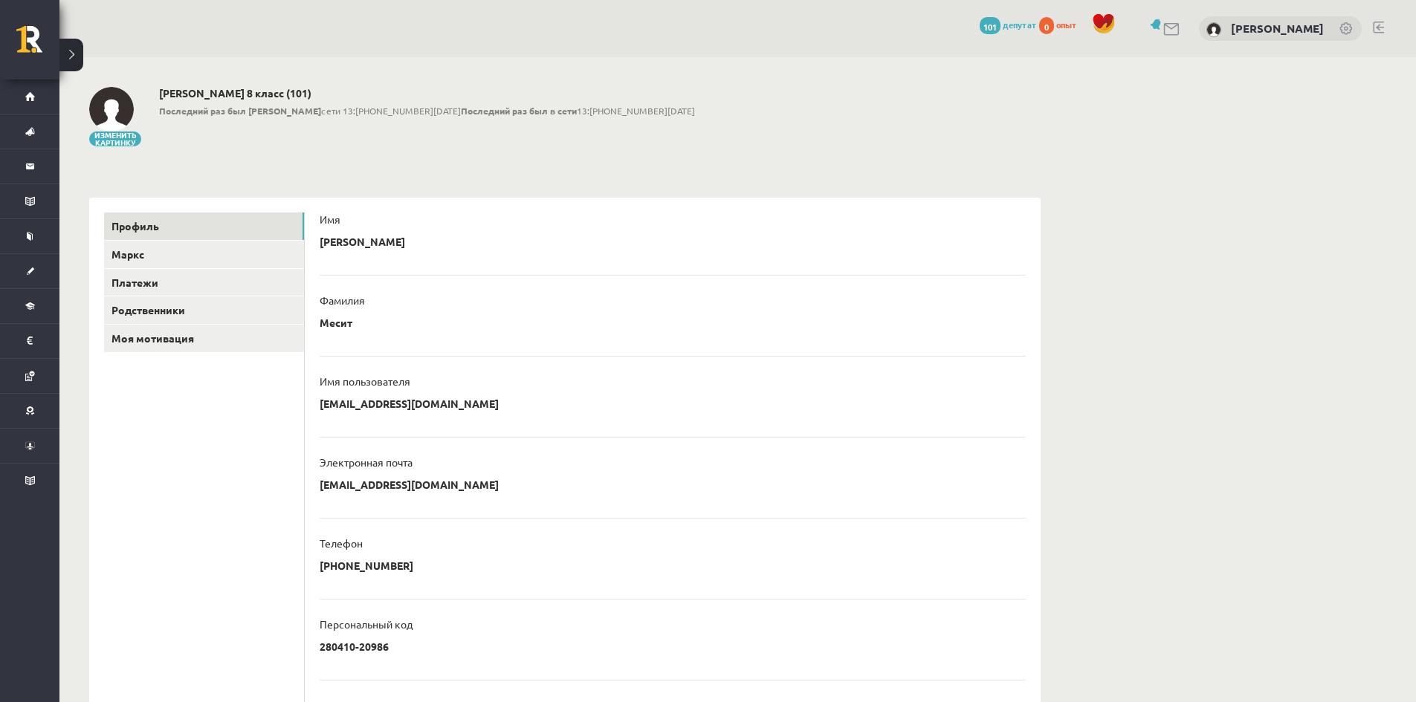
click at [64, 51] on button at bounding box center [71, 55] width 24 height 33
